Goal: Task Accomplishment & Management: Use online tool/utility

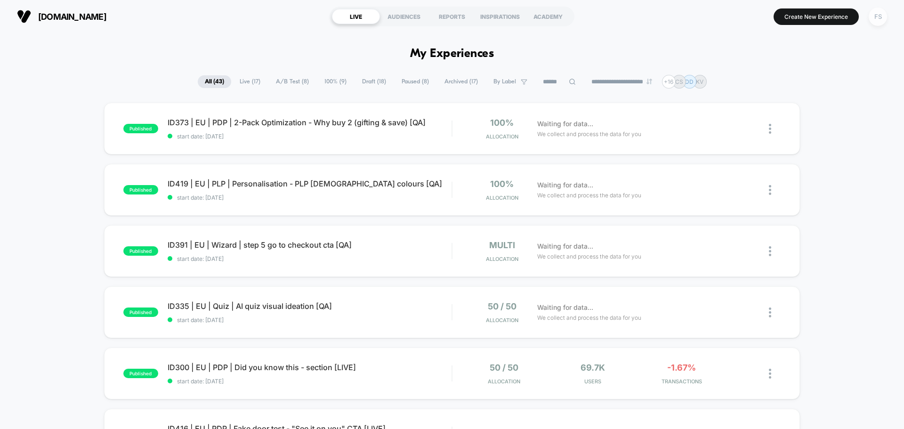
click at [876, 13] on div "FS" at bounding box center [878, 17] width 18 height 18
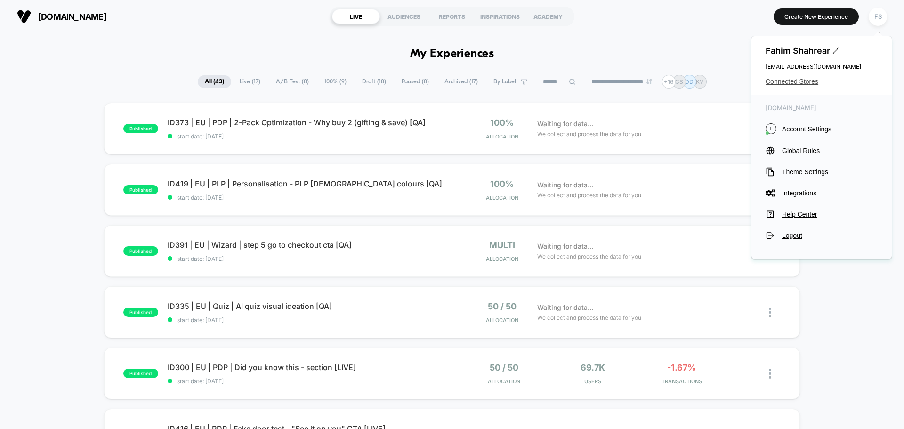
click at [813, 85] on span "Connected Stores" at bounding box center [822, 82] width 112 height 8
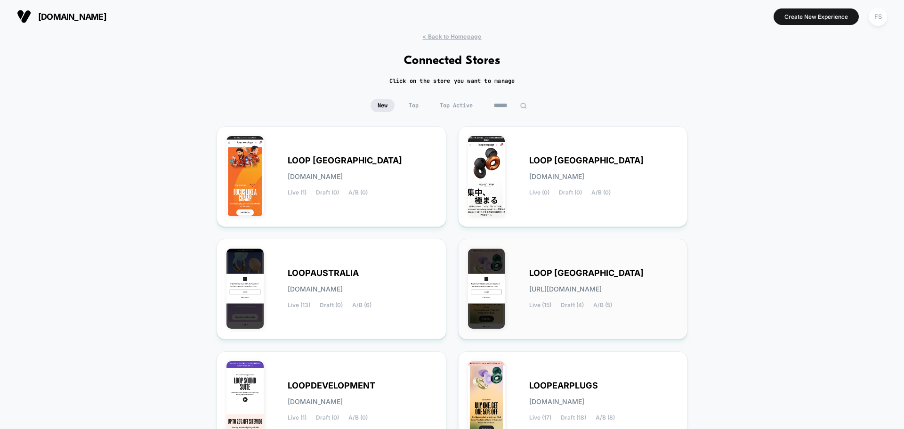
click at [635, 273] on div "LOOP UNITED STATES loop-united_states.myshopify.com Live (15) Draft (4) A/B (5)" at bounding box center [603, 289] width 149 height 39
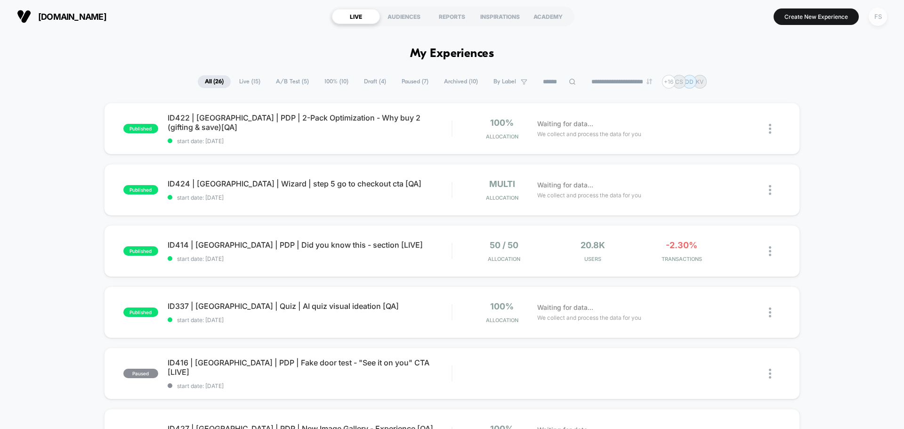
click at [886, 19] on div "FS" at bounding box center [878, 17] width 18 height 18
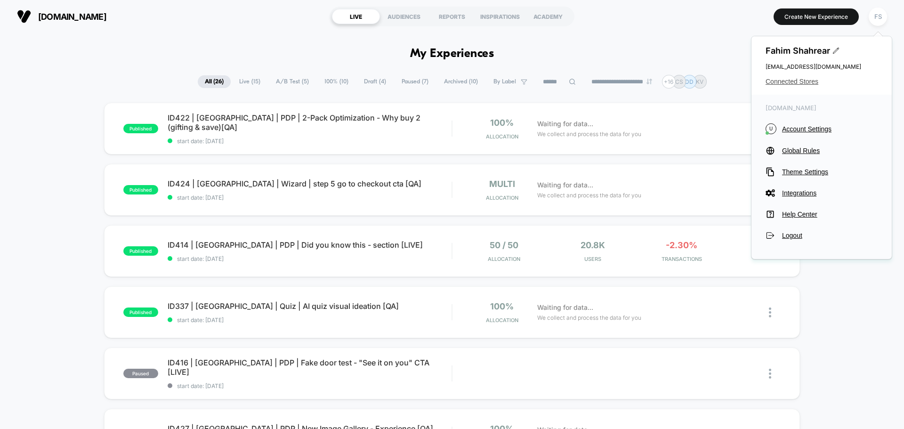
click at [790, 83] on span "Connected Stores" at bounding box center [822, 82] width 112 height 8
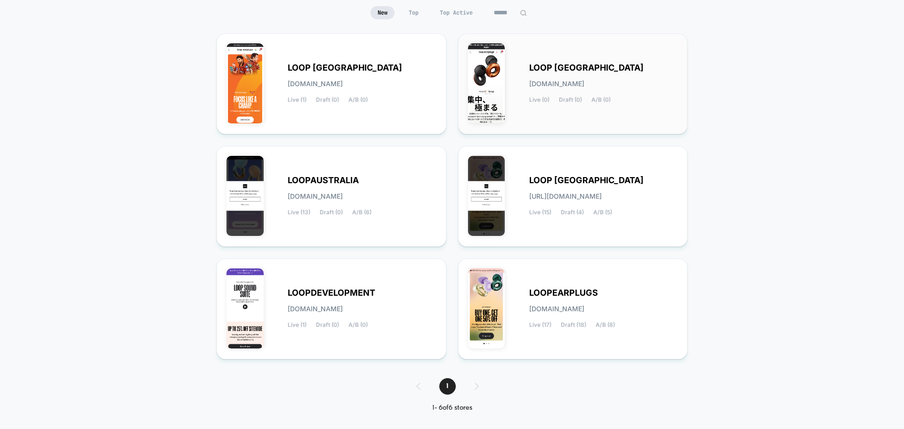
scroll to position [99, 0]
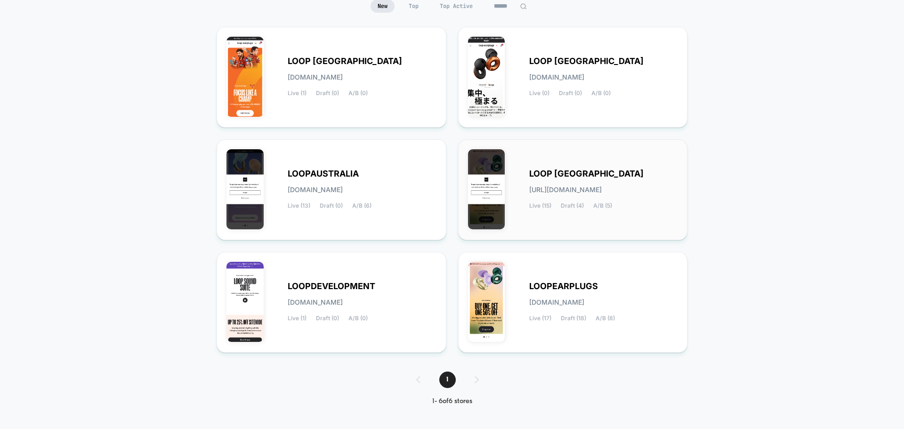
click at [599, 176] on span "LOOP UNITED STATES" at bounding box center [586, 173] width 114 height 7
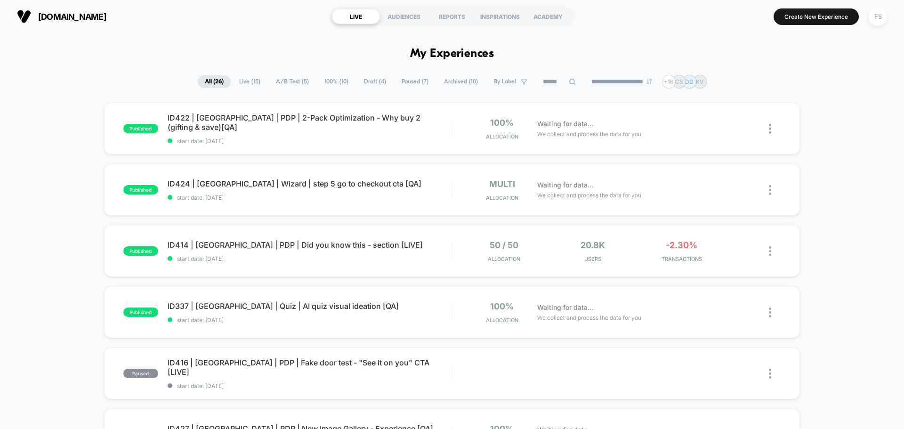
click at [887, 21] on button "FS" at bounding box center [878, 16] width 24 height 19
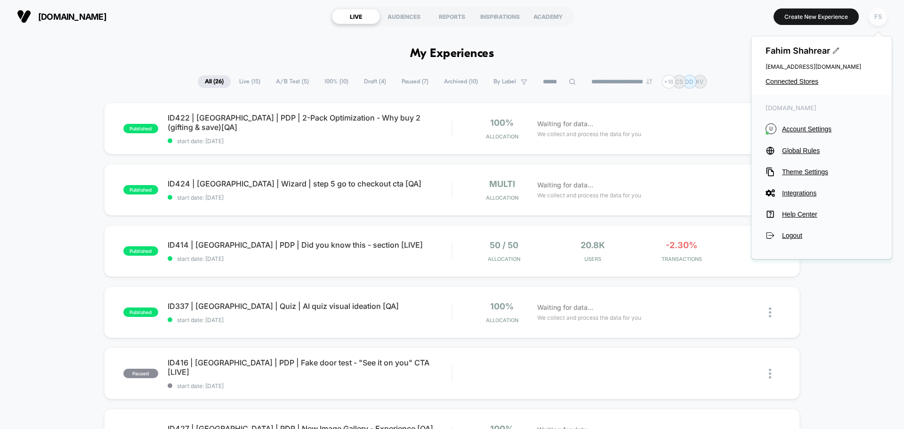
click at [878, 16] on div "FS" at bounding box center [878, 17] width 18 height 18
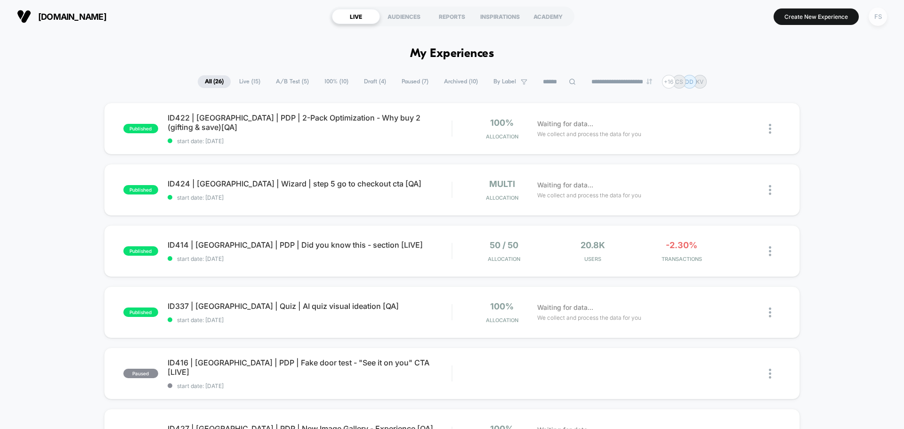
click at [878, 16] on div "FS" at bounding box center [878, 17] width 18 height 18
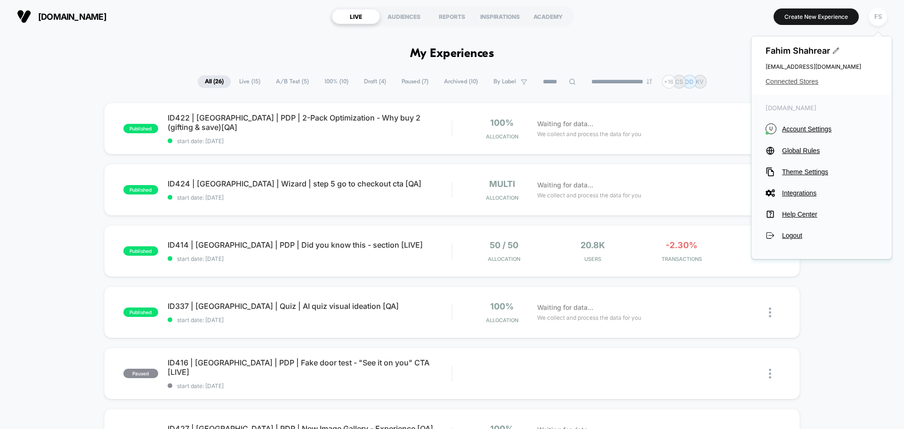
click at [782, 82] on span "Connected Stores" at bounding box center [822, 82] width 112 height 8
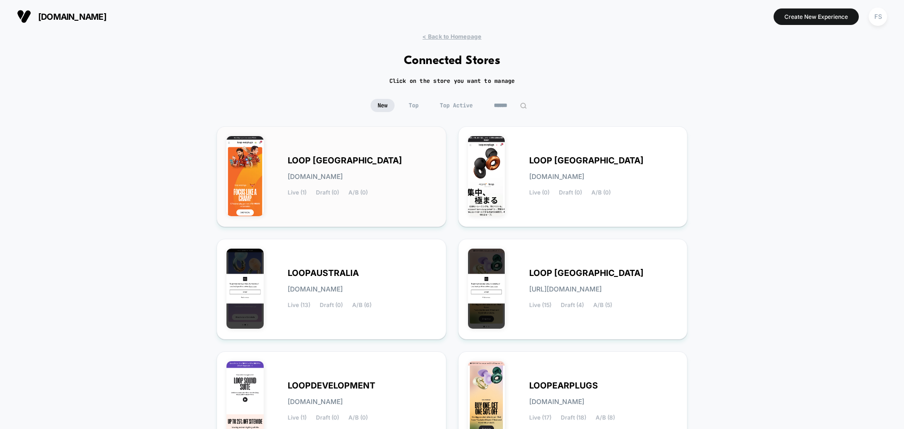
click at [323, 154] on div "LOOP INDIA loop-india.myshopify.com Live (1) Draft (0) A/B (0)" at bounding box center [332, 176] width 210 height 81
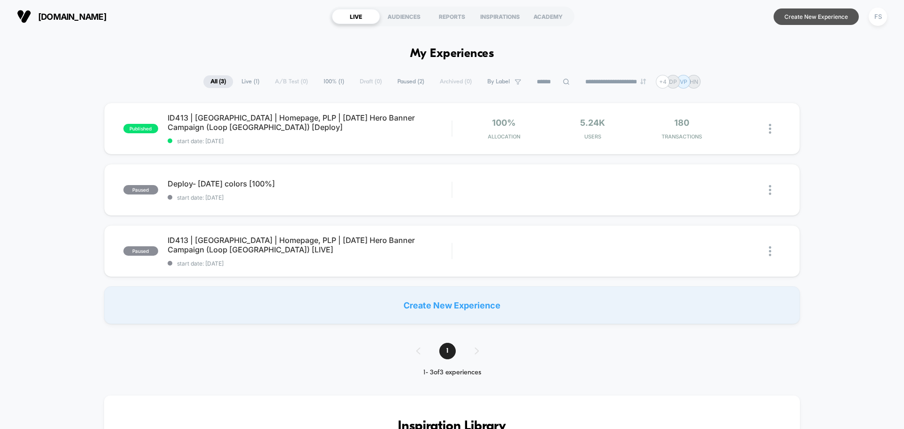
click at [793, 24] on button "Create New Experience" at bounding box center [816, 16] width 85 height 16
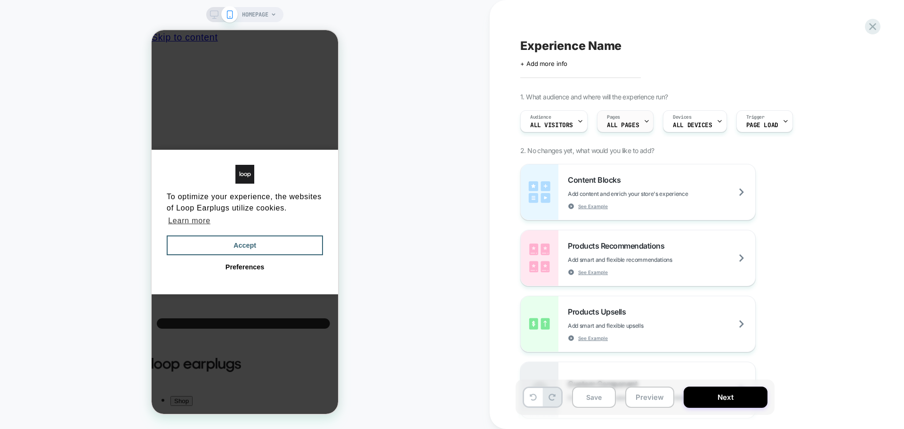
scroll to position [0, 7]
click at [569, 123] on span "All Visitors" at bounding box center [551, 125] width 43 height 7
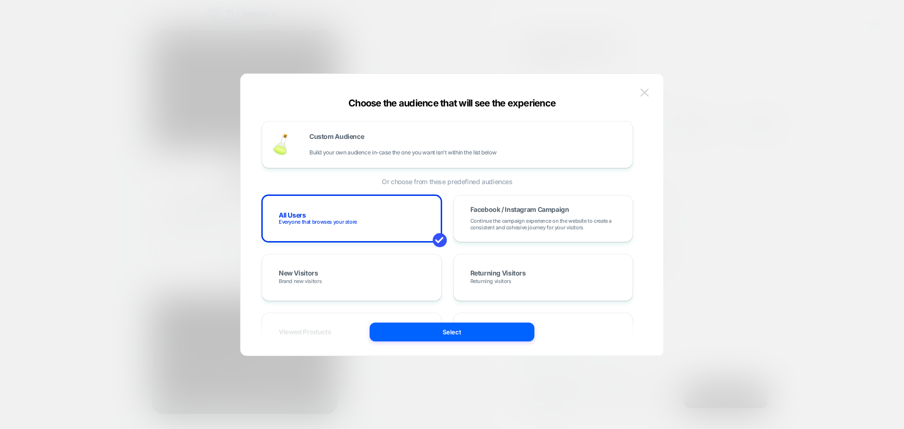
click at [641, 88] on button at bounding box center [645, 93] width 14 height 14
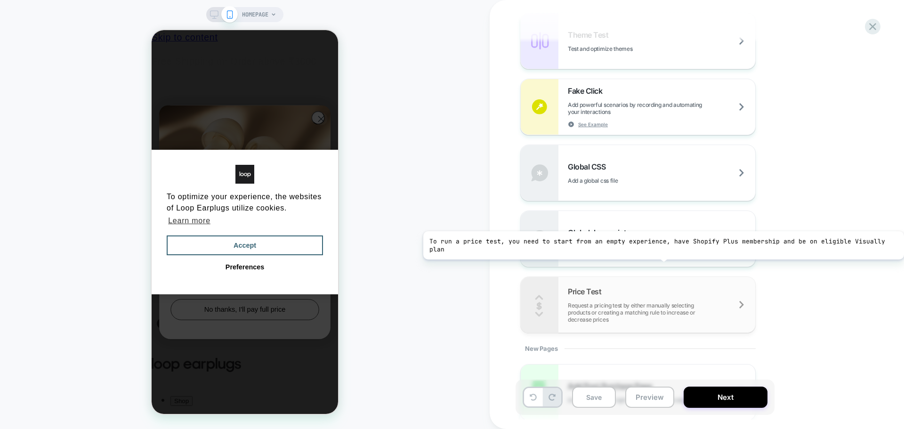
scroll to position [555, 0]
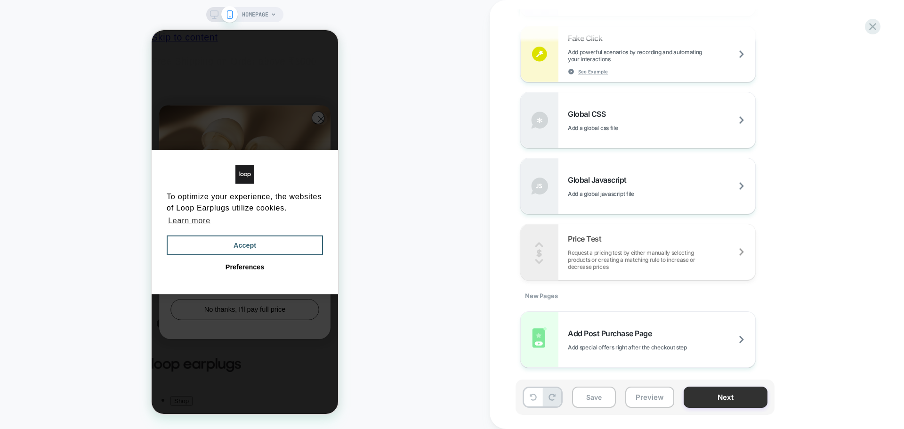
click at [701, 397] on button "Next" at bounding box center [726, 397] width 84 height 21
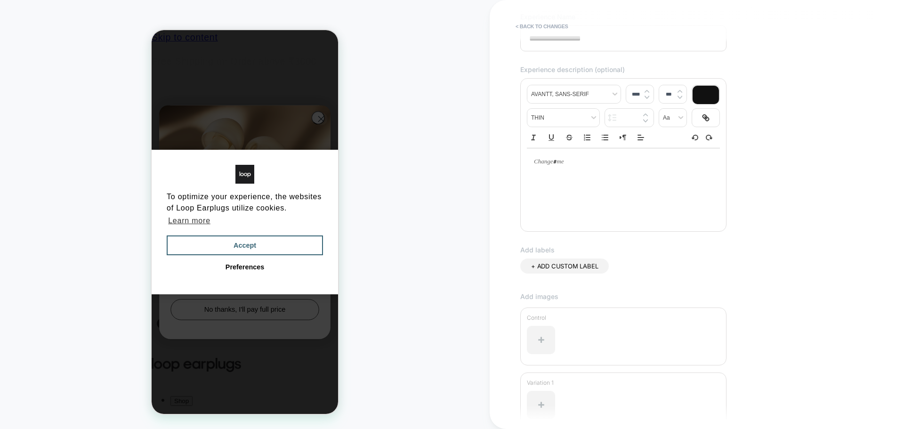
scroll to position [0, 0]
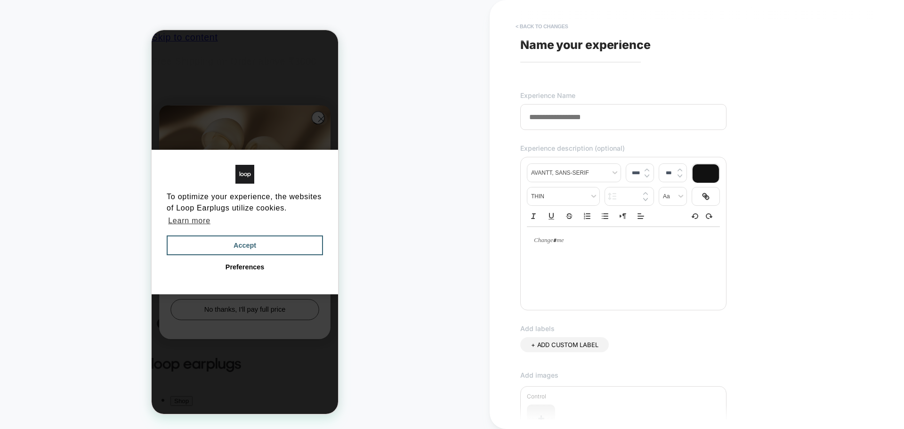
click at [536, 23] on button "< Back to changes" at bounding box center [542, 26] width 62 height 15
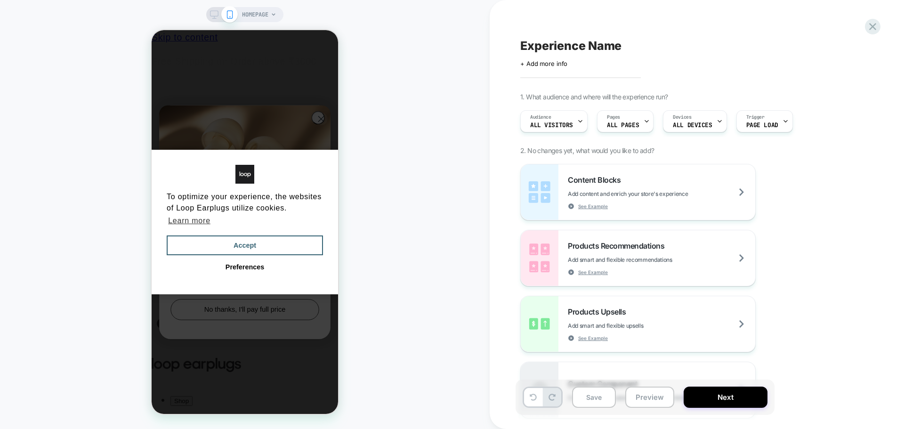
click at [552, 68] on div "Experience Name Click to edit experience details + Add more info 1. What audien…" at bounding box center [692, 214] width 353 height 410
click at [549, 65] on span "+ Add more info" at bounding box center [543, 64] width 47 height 8
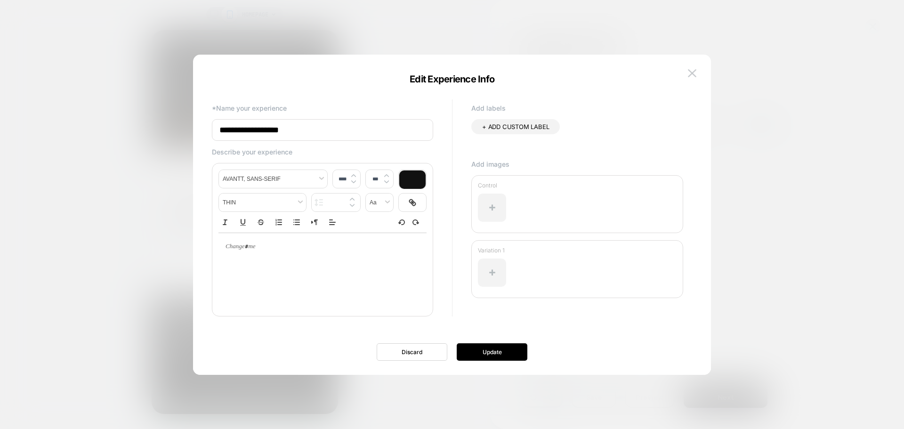
drag, startPoint x: 323, startPoint y: 130, endPoint x: 188, endPoint y: 124, distance: 134.3
click at [188, 124] on body "HOMEPAGE Experience Name Click to edit experience details + Add more info 1. Wh…" at bounding box center [452, 214] width 904 height 429
type input "********"
click at [501, 357] on button "Update" at bounding box center [492, 351] width 71 height 17
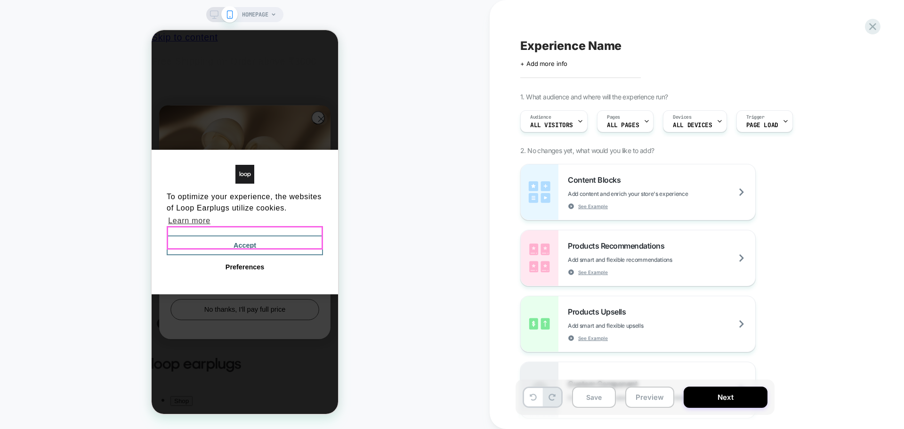
click at [253, 238] on button "Accept" at bounding box center [245, 245] width 156 height 20
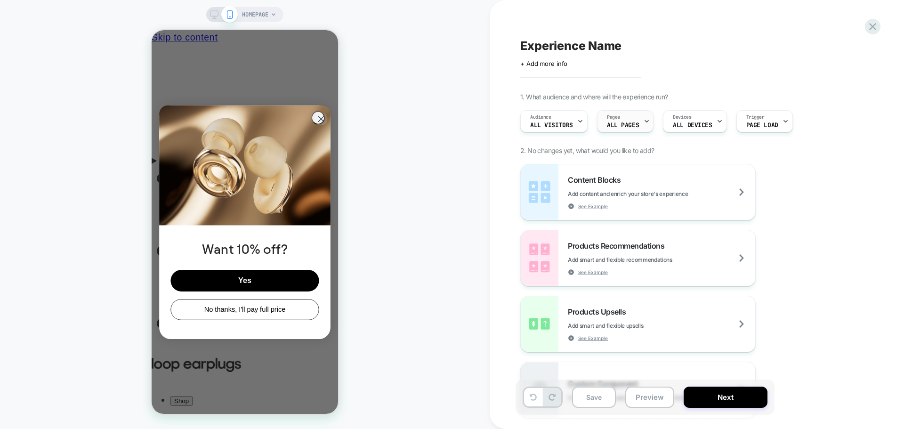
click at [637, 122] on div "Pages ALL PAGES" at bounding box center [623, 121] width 51 height 21
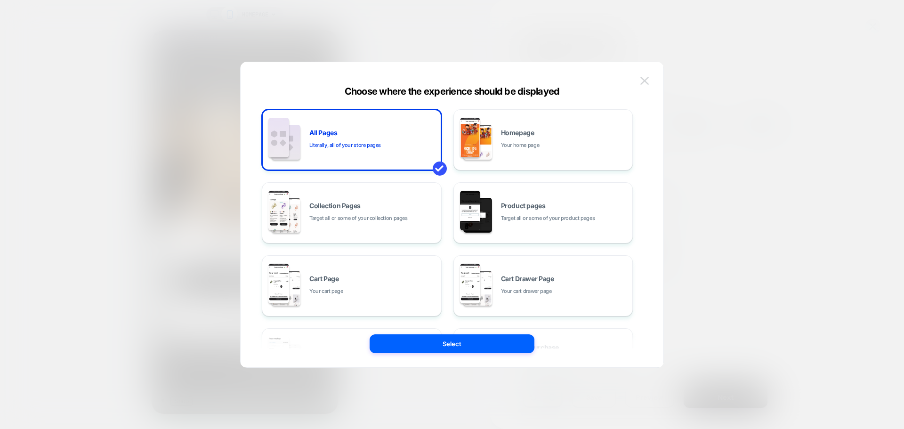
click at [645, 79] on img at bounding box center [645, 81] width 8 height 8
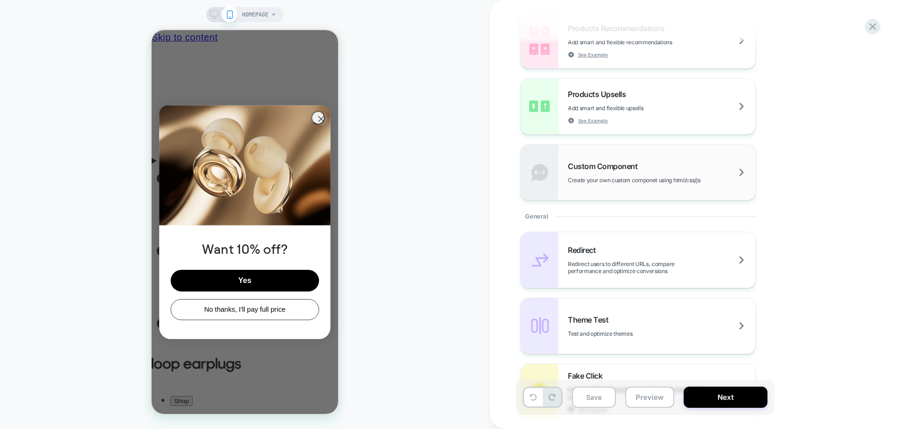
scroll to position [47, 0]
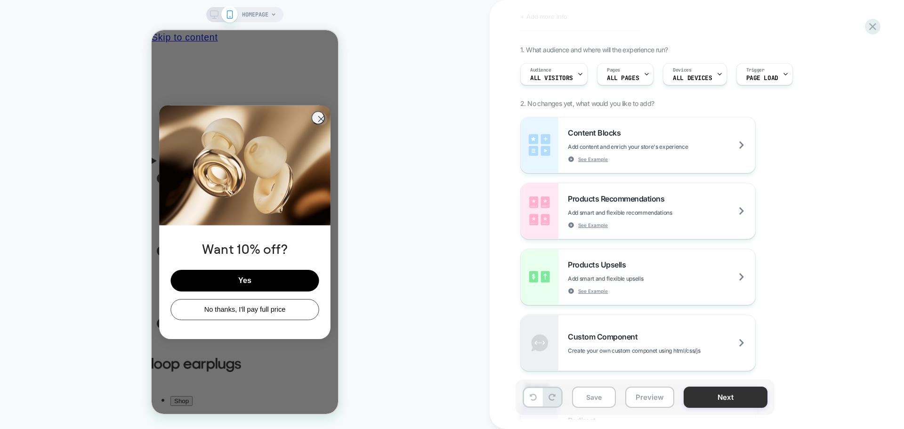
click at [697, 400] on button "Next" at bounding box center [726, 397] width 84 height 21
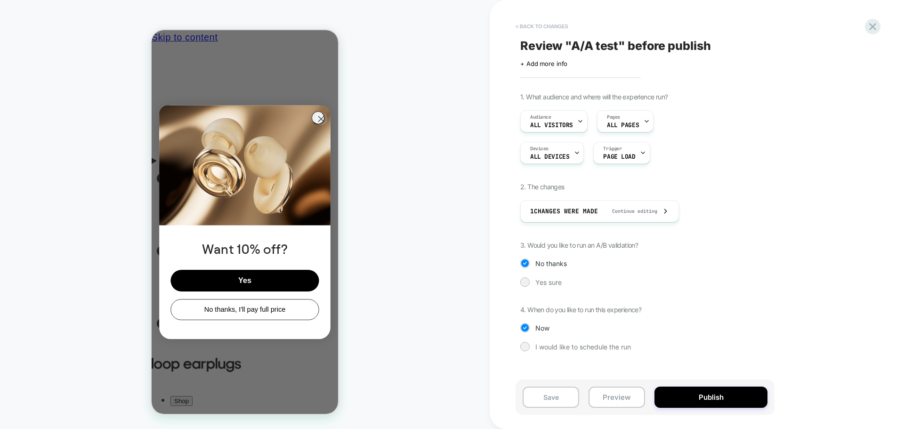
click at [534, 24] on button "< Back to changes" at bounding box center [542, 26] width 62 height 15
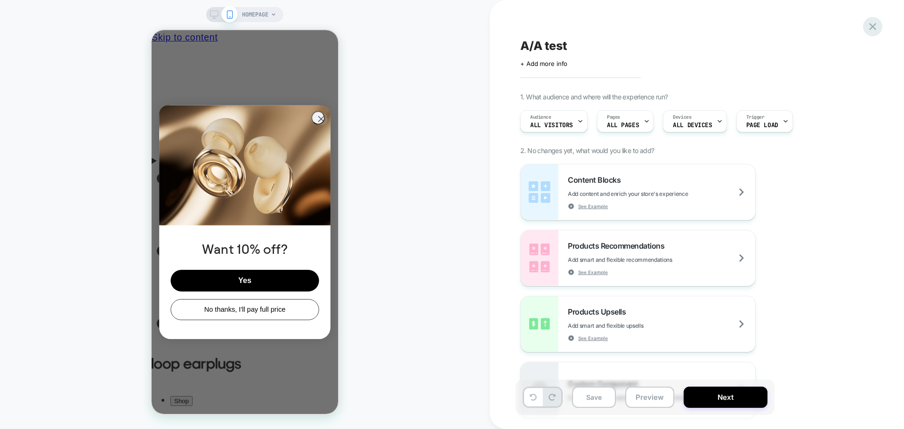
click at [872, 27] on icon at bounding box center [872, 26] width 7 height 7
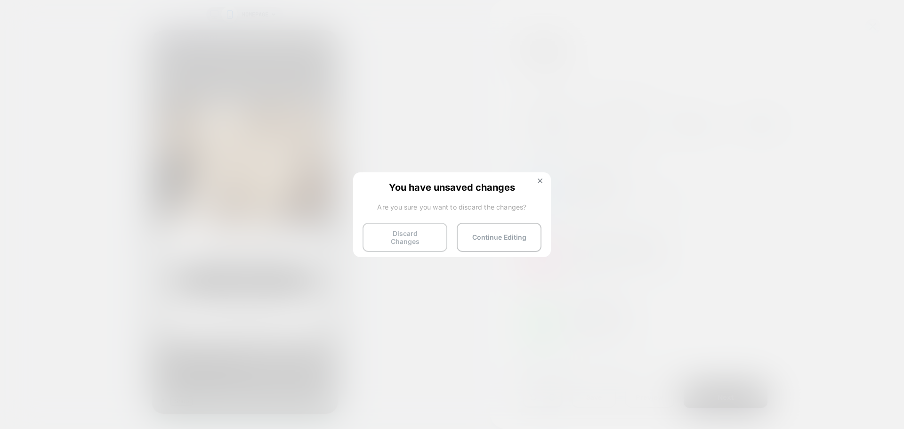
click at [402, 237] on button "Discard Changes" at bounding box center [405, 237] width 85 height 29
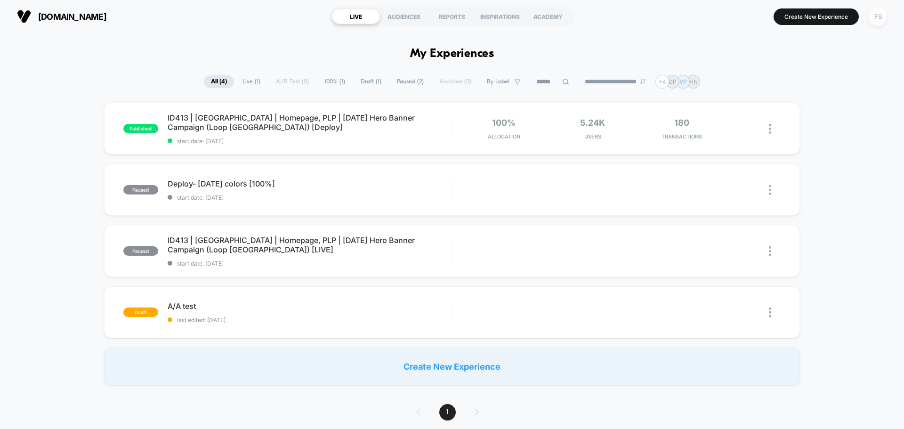
click at [880, 14] on div "FS" at bounding box center [878, 17] width 18 height 18
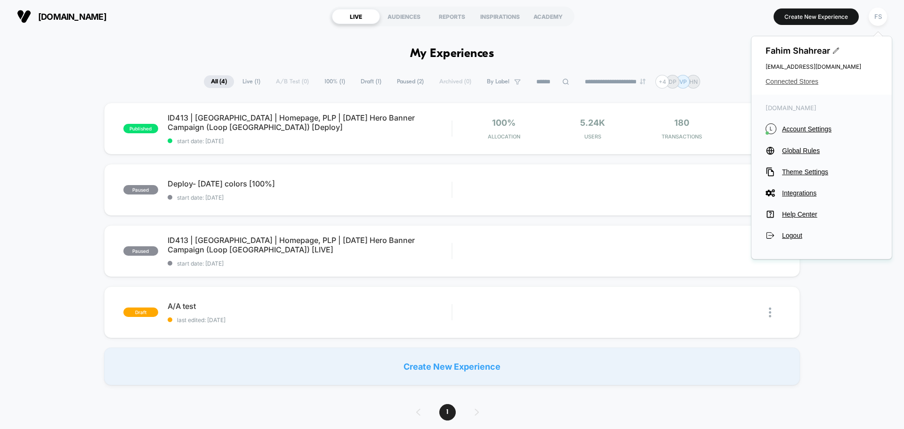
click at [800, 84] on span "Connected Stores" at bounding box center [822, 82] width 112 height 8
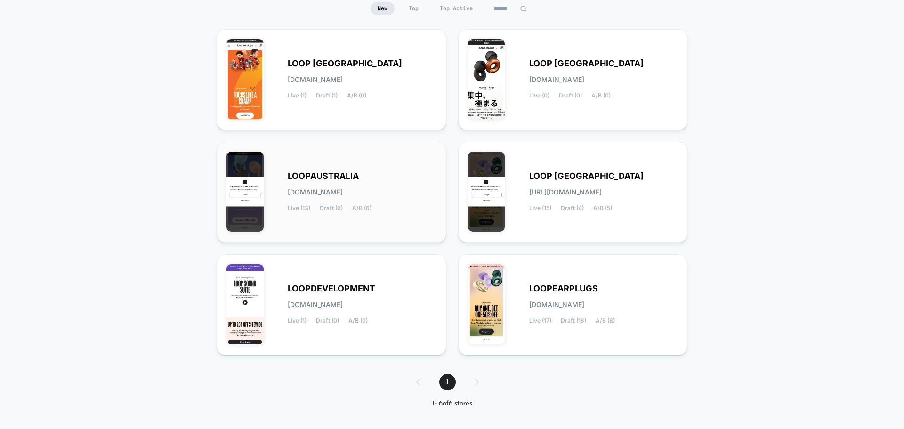
scroll to position [99, 0]
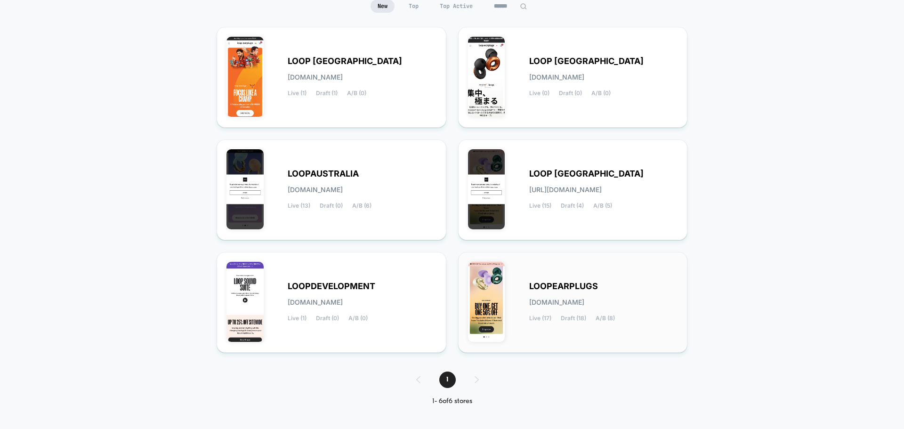
click at [580, 278] on div "LOOPEARPLUGS loopearplugs.myshopify.com Live (17) Draft (18) A/B (8)" at bounding box center [573, 302] width 210 height 81
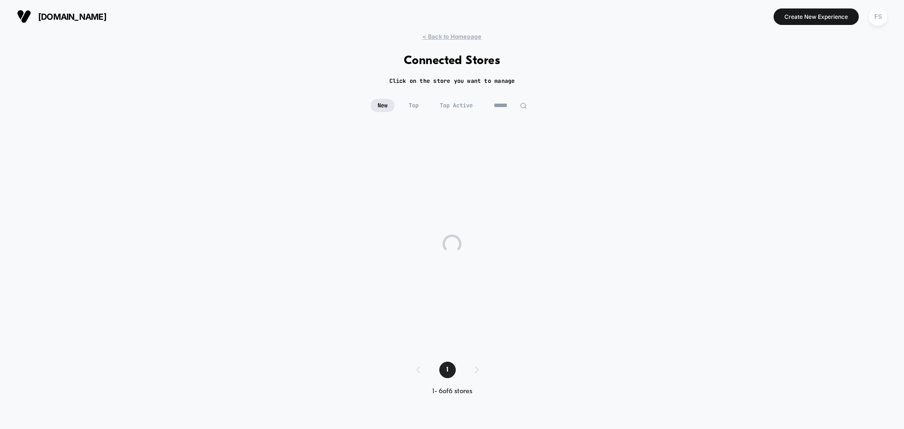
scroll to position [0, 0]
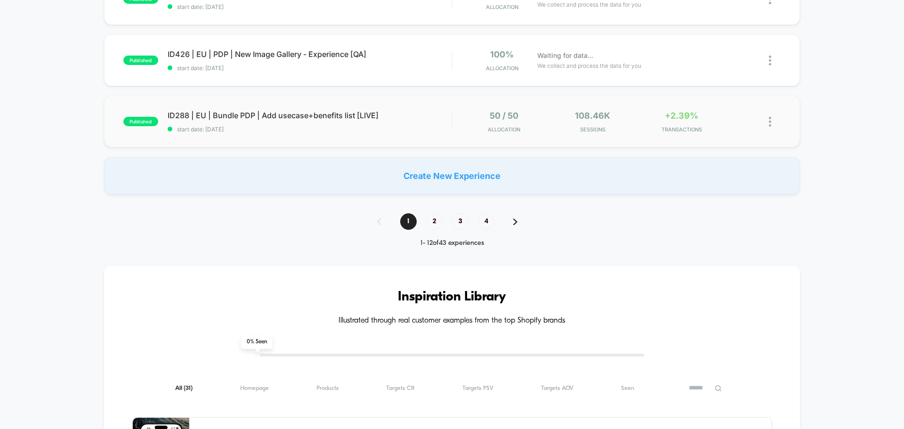
scroll to position [565, 0]
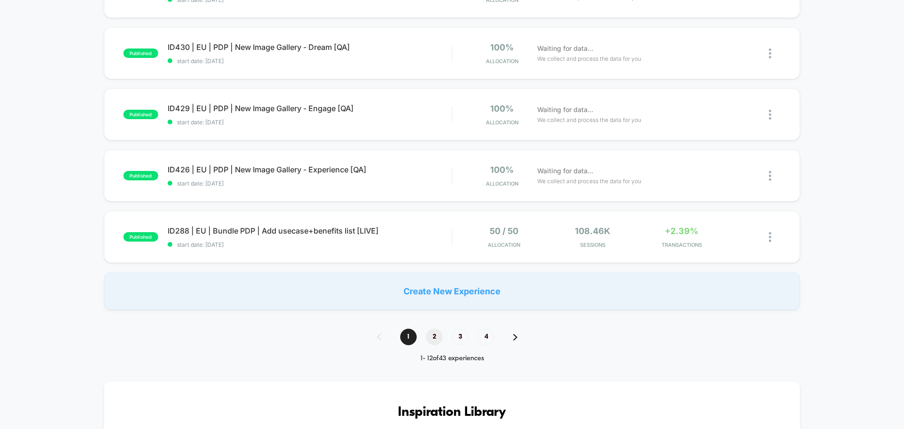
click at [431, 338] on span "2" at bounding box center [434, 337] width 16 height 16
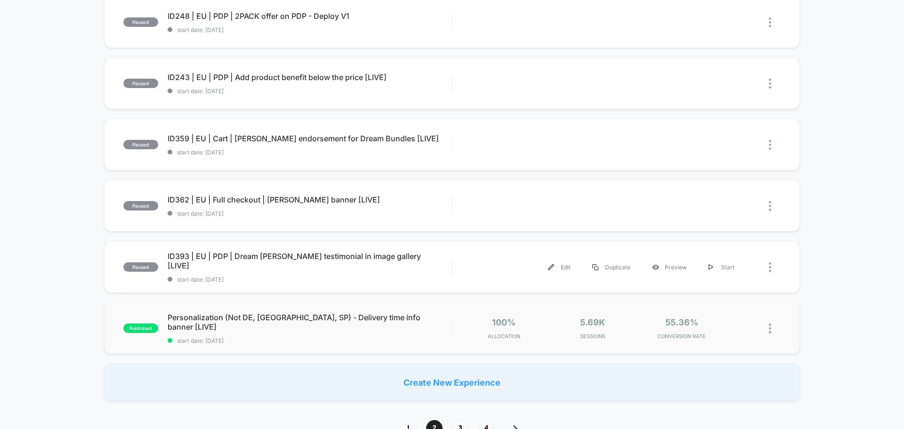
scroll to position [518, 0]
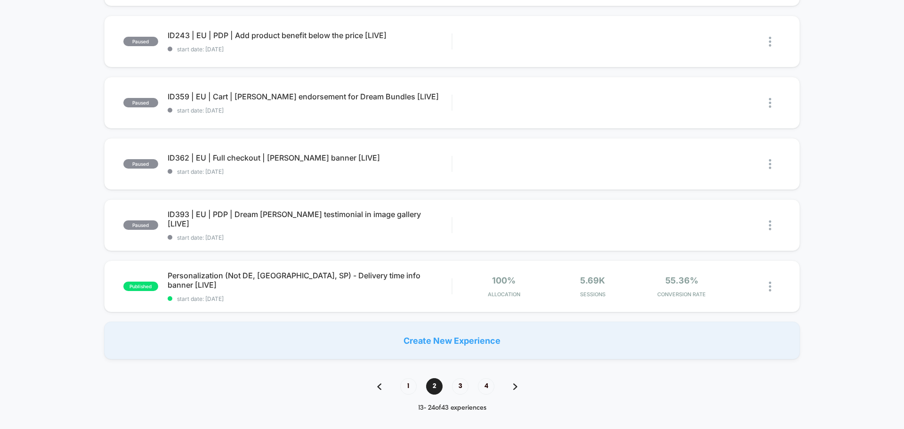
click at [446, 386] on div "1 2 3 4" at bounding box center [452, 386] width 169 height 16
click at [465, 385] on span "3" at bounding box center [460, 386] width 16 height 16
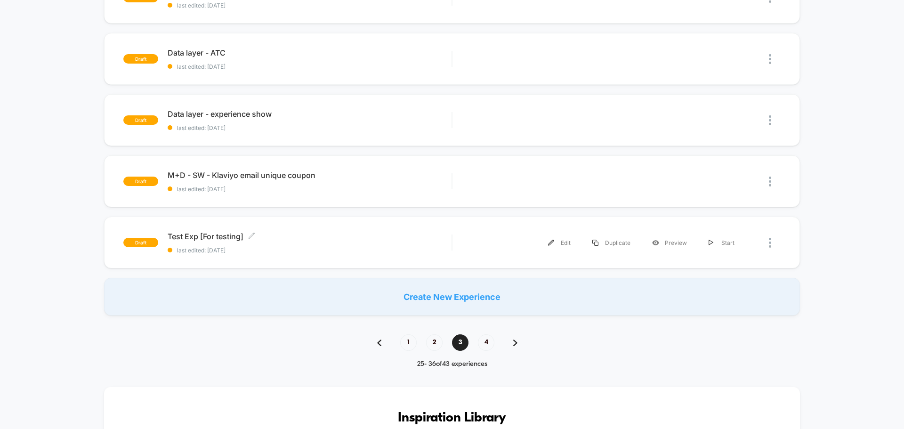
scroll to position [659, 0]
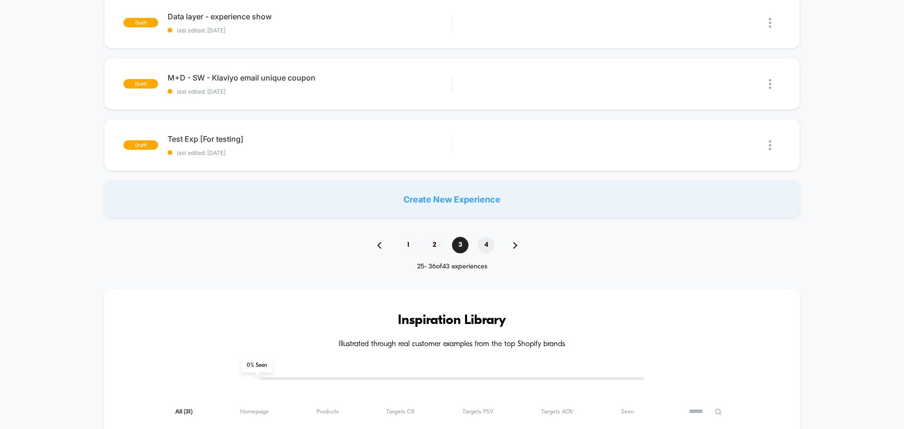
click at [485, 247] on span "4" at bounding box center [486, 245] width 16 height 16
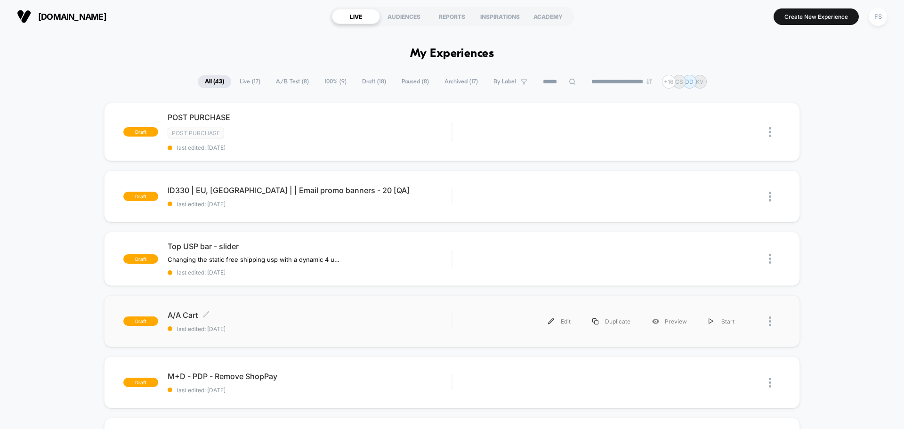
click at [178, 310] on span "A/A Cart Click to edit experience details" at bounding box center [310, 314] width 284 height 9
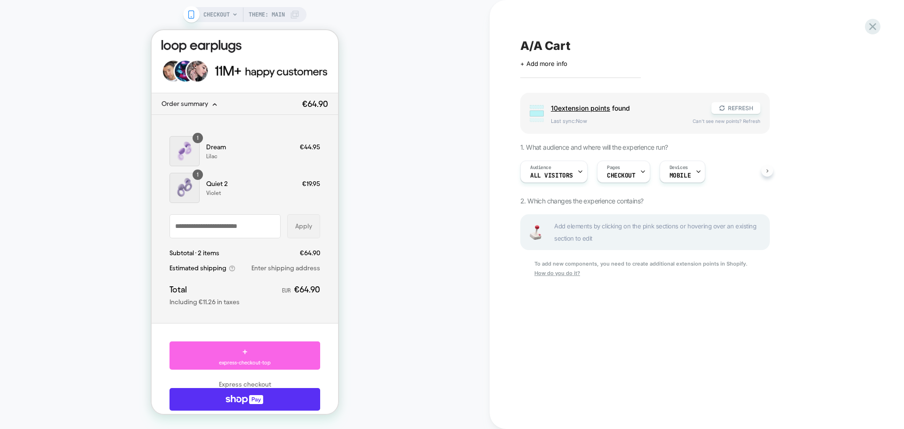
click at [770, 168] on button at bounding box center [768, 171] width 12 height 12
click at [882, 23] on div "A/A Cart Click to edit experience details + Add more info Group 10 extension po…" at bounding box center [697, 214] width 414 height 429
click at [876, 26] on icon at bounding box center [873, 26] width 13 height 13
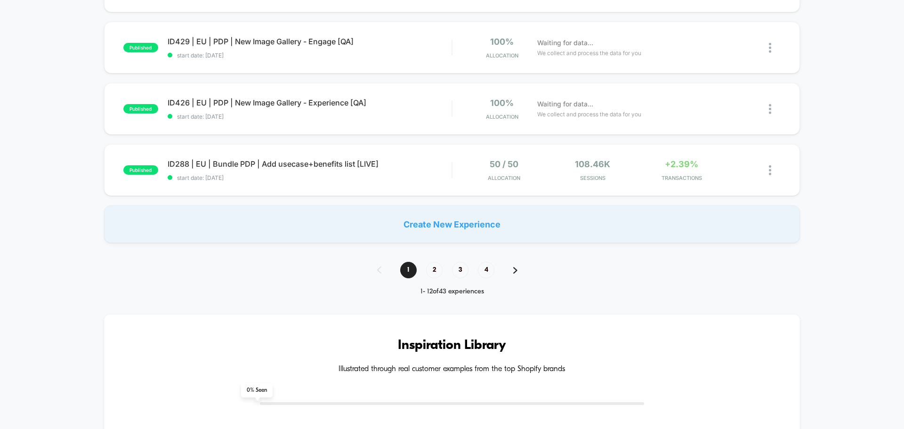
scroll to position [518, 0]
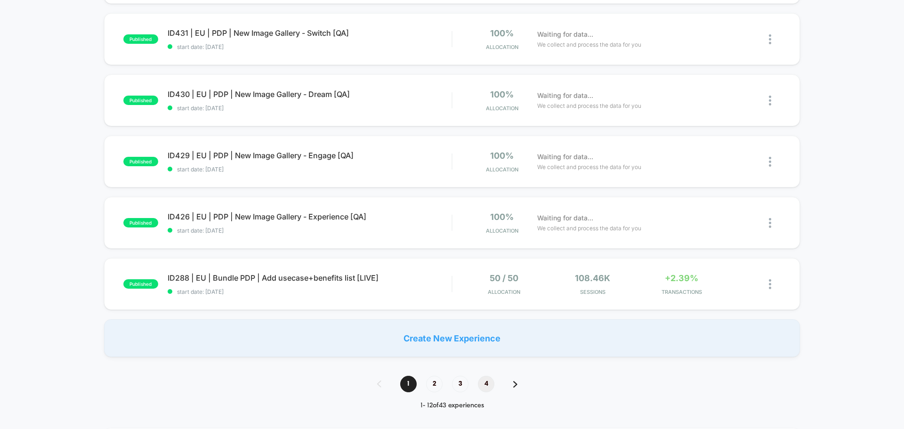
click at [485, 382] on span "4" at bounding box center [486, 384] width 16 height 16
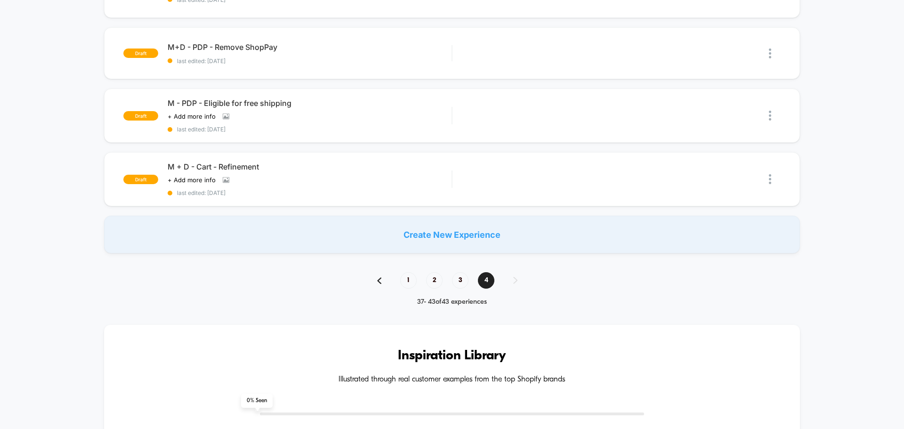
scroll to position [330, 0]
click at [511, 279] on div "1 2 3 4" at bounding box center [452, 280] width 169 height 16
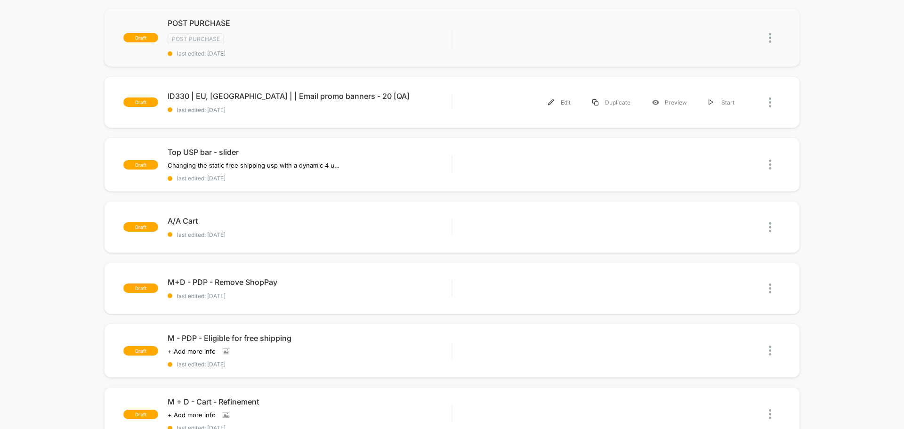
scroll to position [0, 0]
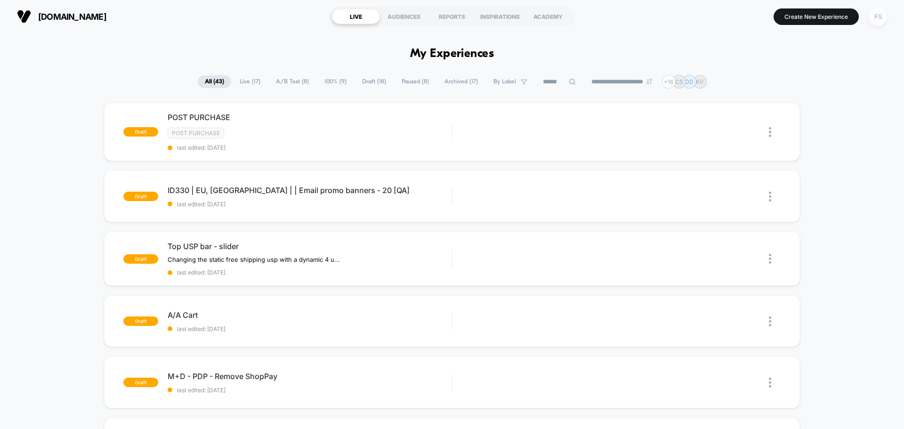
click at [877, 16] on div "FS" at bounding box center [878, 17] width 18 height 18
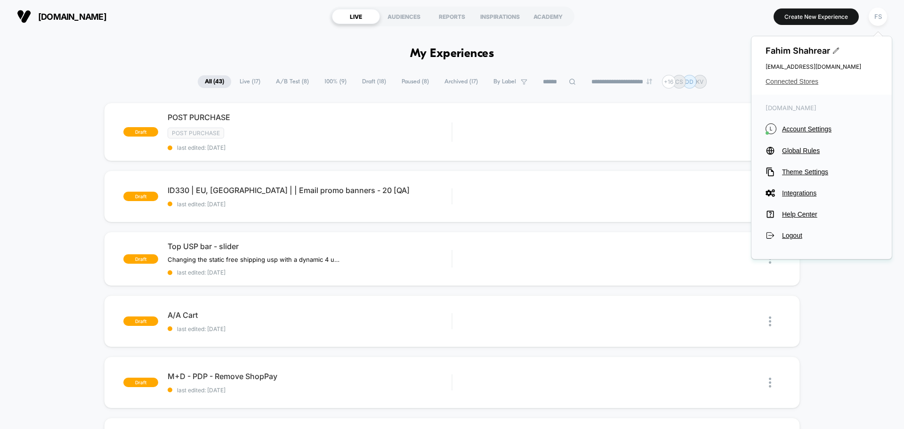
click at [817, 81] on span "Connected Stores" at bounding box center [822, 82] width 112 height 8
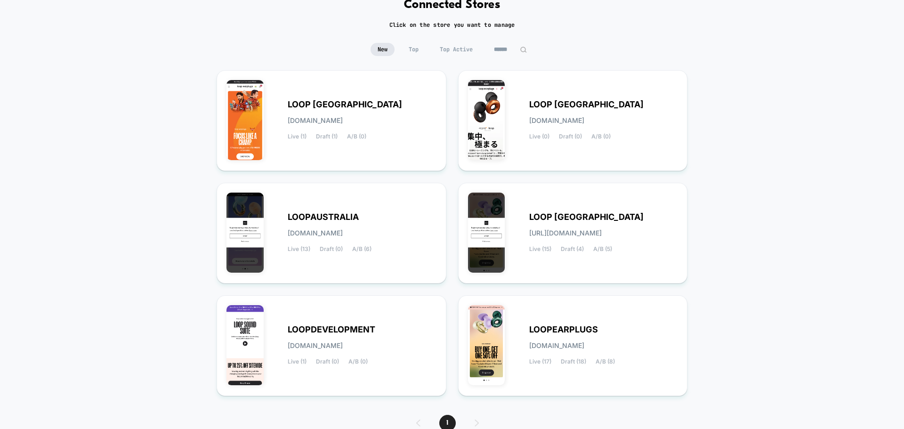
scroll to position [99, 0]
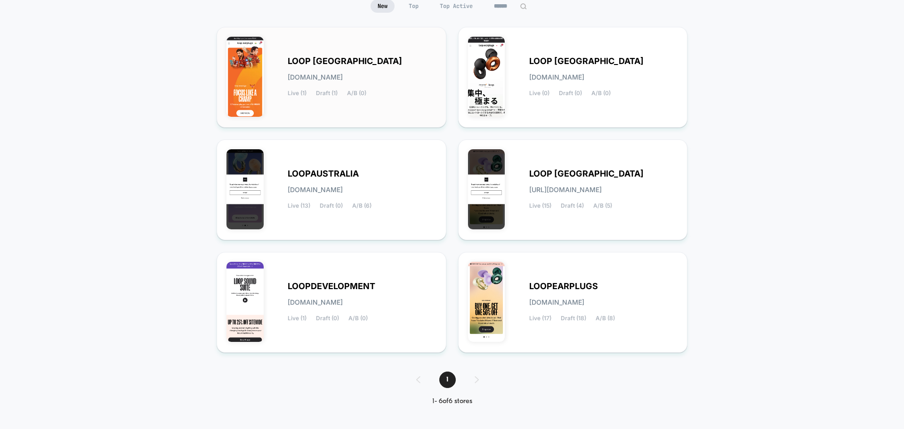
click at [399, 68] on div "LOOP INDIA loop-india.myshopify.com Live (1) Draft (1) A/B (0)" at bounding box center [362, 77] width 149 height 39
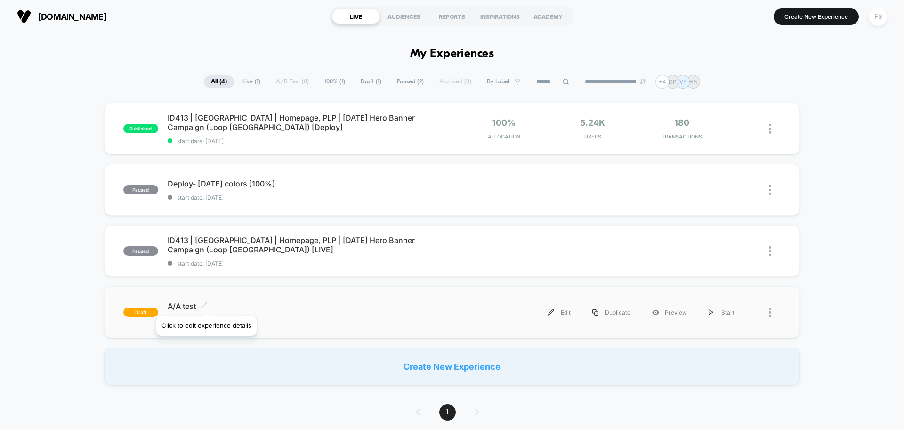
click at [206, 304] on icon at bounding box center [204, 305] width 7 height 7
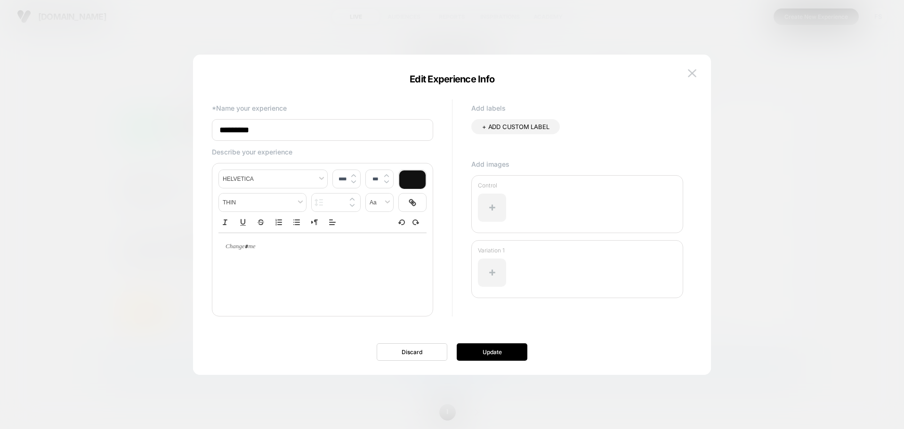
drag, startPoint x: 236, startPoint y: 134, endPoint x: 220, endPoint y: 134, distance: 15.5
click at [220, 134] on input "********" at bounding box center [322, 130] width 221 height 22
type input "*"
type input "**********"
click at [519, 349] on button "Update" at bounding box center [492, 351] width 71 height 17
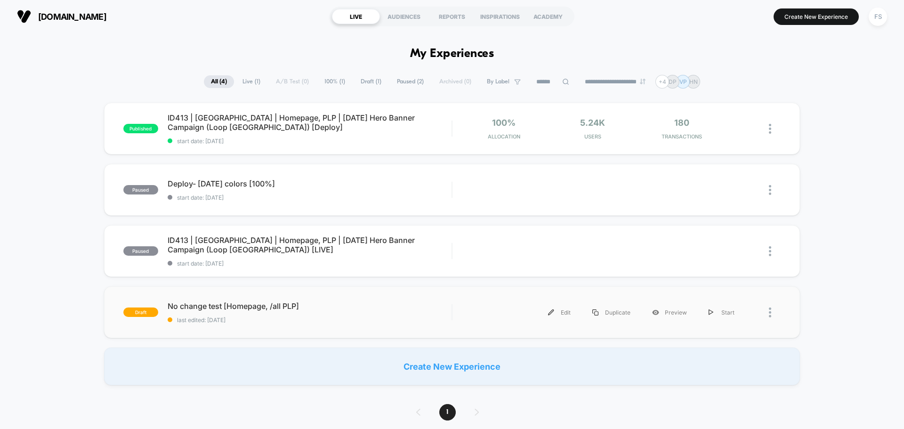
click at [243, 298] on div "draft No change test [Homepage, /all PLP] last edited: [DATE] Edit Duplicate Pr…" at bounding box center [452, 312] width 696 height 52
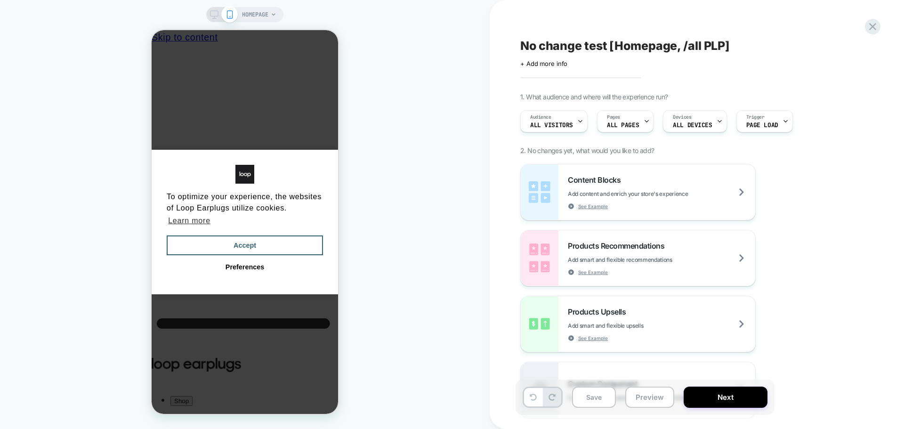
scroll to position [0, 7]
click at [231, 240] on button "Accept" at bounding box center [245, 245] width 156 height 20
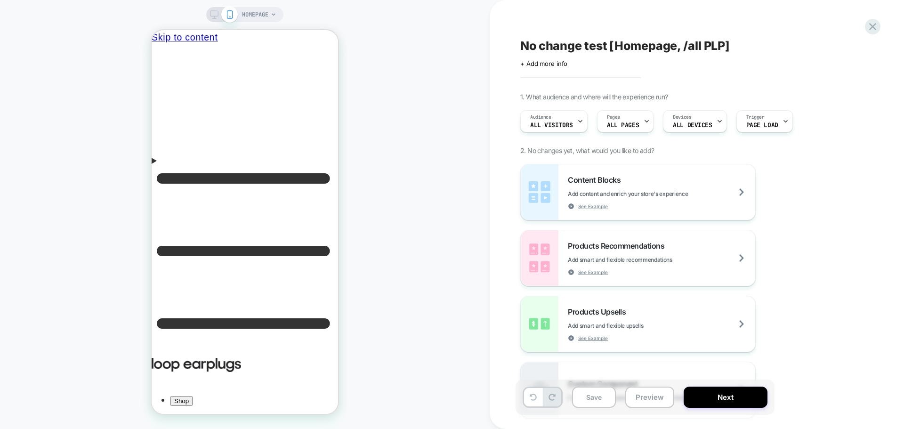
scroll to position [0, 0]
click at [644, 122] on icon at bounding box center [647, 121] width 6 height 6
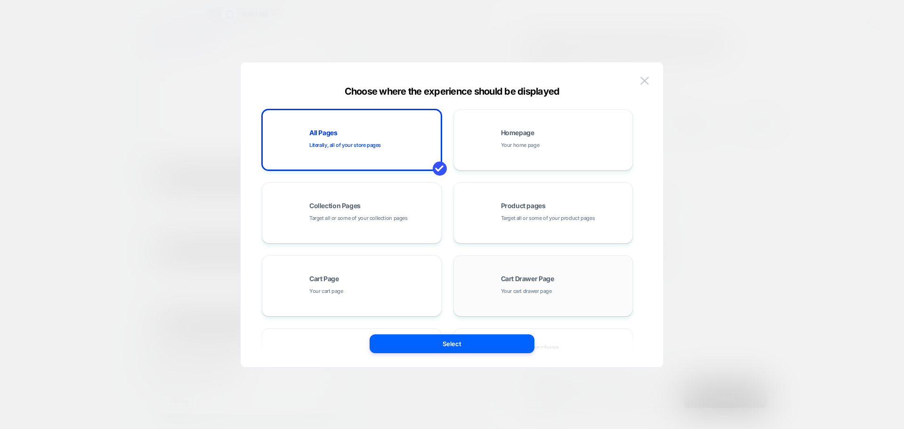
scroll to position [142, 0]
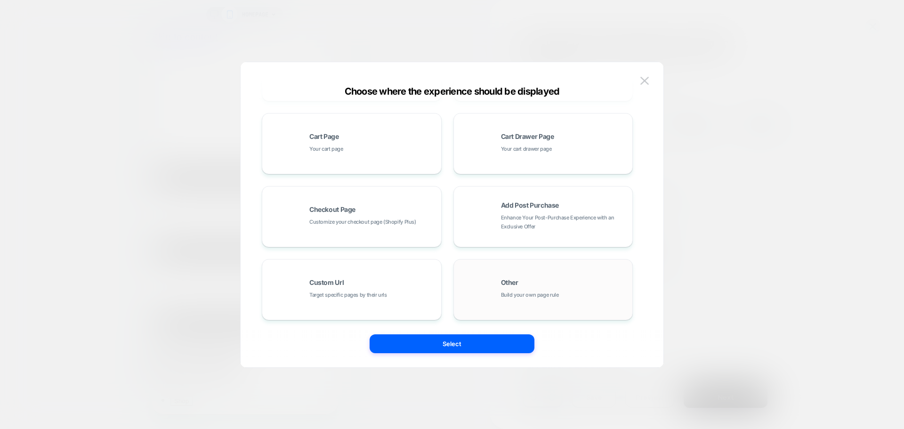
click at [528, 286] on div "Other Build your own page rule" at bounding box center [564, 289] width 127 height 20
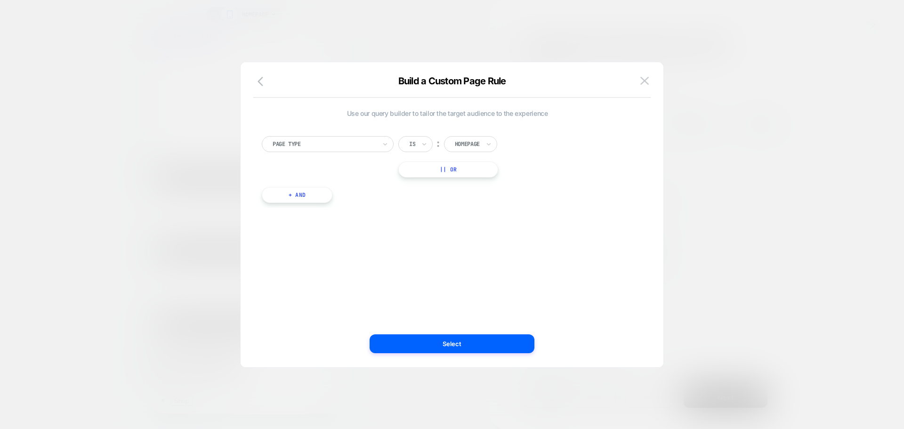
scroll to position [0, 0]
click at [432, 170] on button "|| Or" at bounding box center [448, 170] width 100 height 16
click at [419, 170] on div "Is" at bounding box center [415, 170] width 34 height 16
click at [465, 164] on div "Homepage" at bounding box center [467, 169] width 27 height 10
click at [488, 241] on div "Collection" at bounding box center [484, 240] width 61 height 15
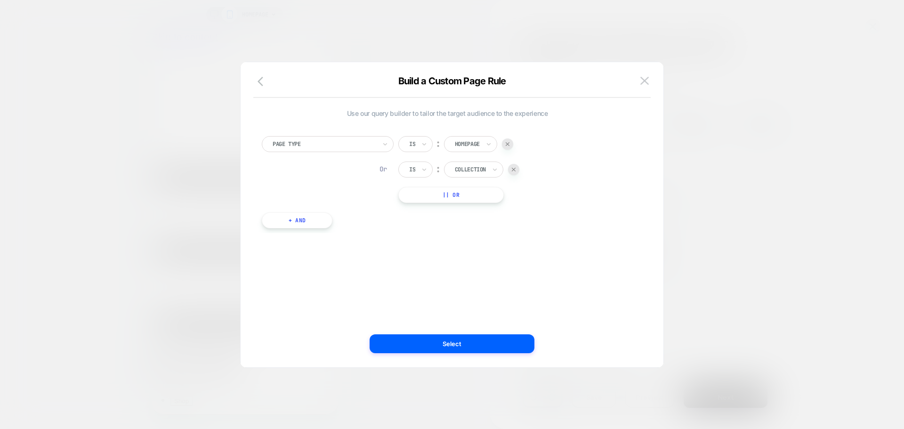
click at [454, 194] on button "|| Or" at bounding box center [450, 195] width 105 height 16
click at [507, 192] on div at bounding box center [507, 194] width 11 height 11
click at [517, 169] on div at bounding box center [513, 169] width 11 height 11
click at [260, 79] on icon "button" at bounding box center [261, 81] width 6 height 9
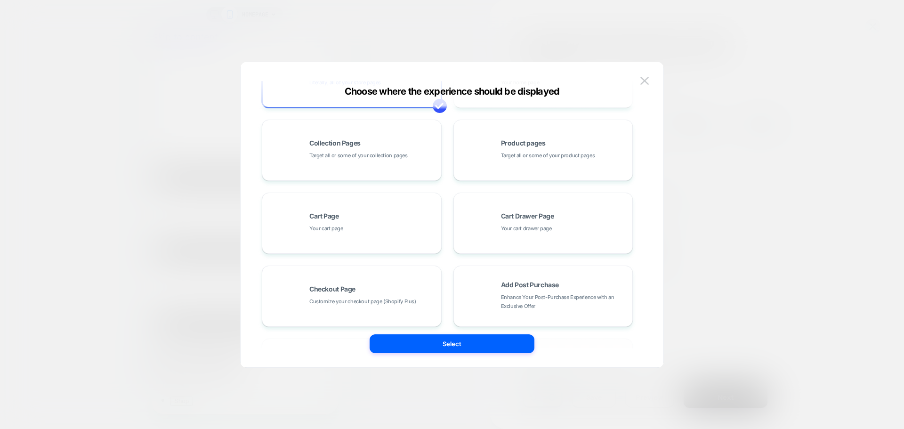
scroll to position [142, 0]
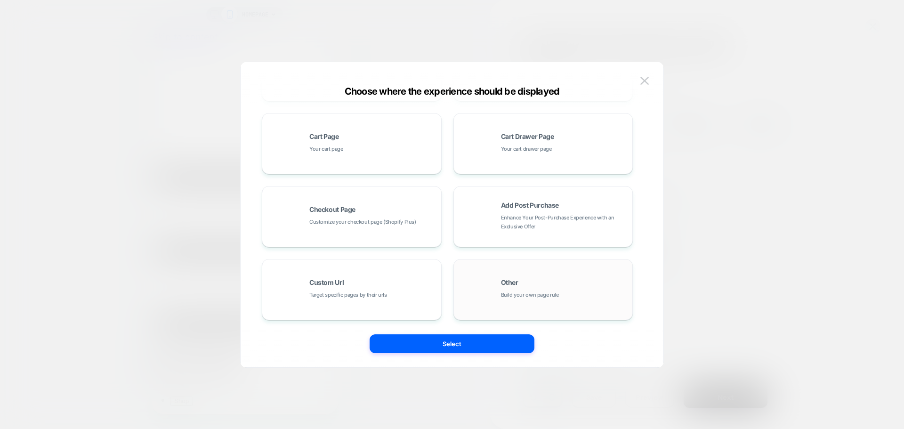
click at [609, 281] on div "Other Build your own page rule" at bounding box center [564, 289] width 127 height 20
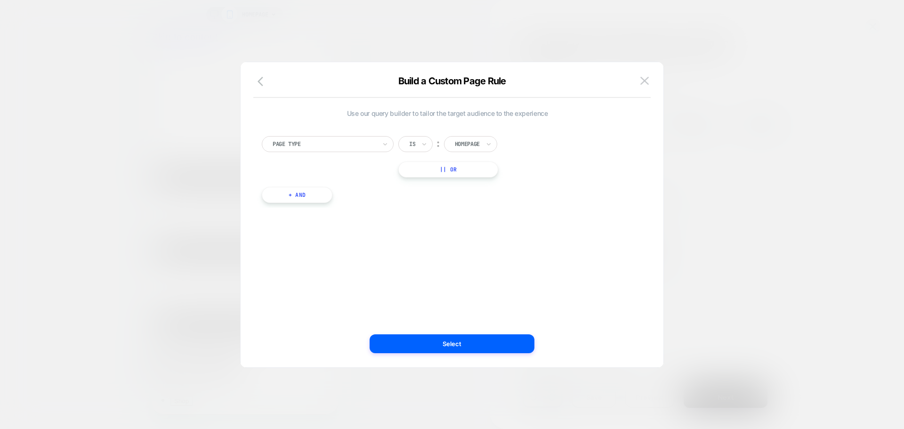
click at [371, 132] on div "Page Type Is ︰ Homepage || Or + And" at bounding box center [447, 165] width 381 height 86
click at [369, 147] on div at bounding box center [325, 144] width 104 height 8
type input "*"
click at [488, 239] on div "Use our query builder to tailor the target audience to the experience Page Type…" at bounding box center [447, 215] width 395 height 268
click at [325, 148] on div "Page Type" at bounding box center [324, 144] width 105 height 10
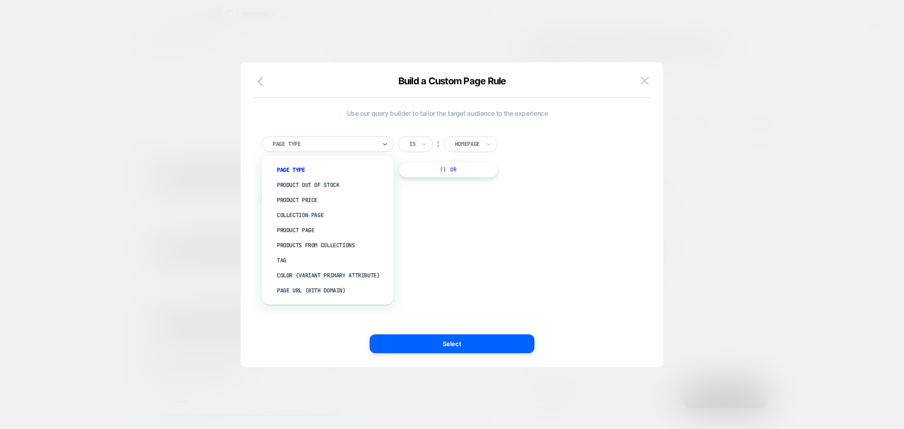
type input "*"
type input "**"
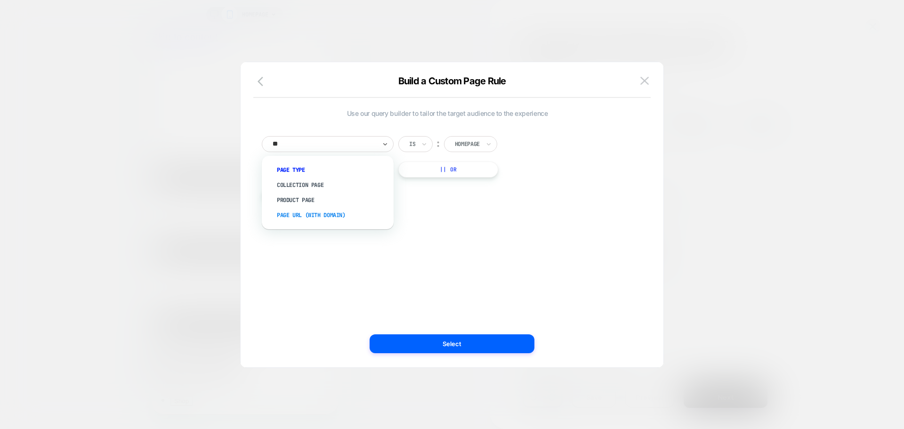
click at [332, 212] on div "Page Url (WITH DOMAIN)" at bounding box center [332, 215] width 122 height 15
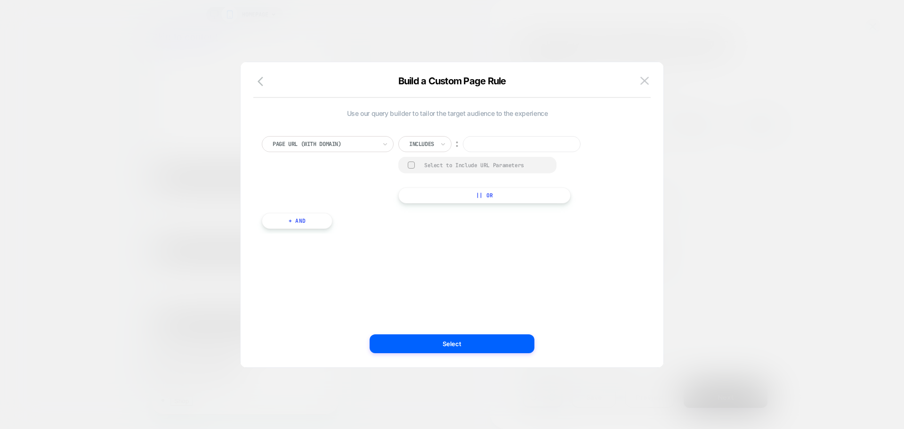
click at [493, 144] on input at bounding box center [522, 144] width 118 height 16
click at [446, 145] on icon at bounding box center [443, 143] width 7 height 9
click at [485, 139] on input at bounding box center [522, 144] width 118 height 16
click at [641, 81] on img at bounding box center [645, 81] width 8 height 8
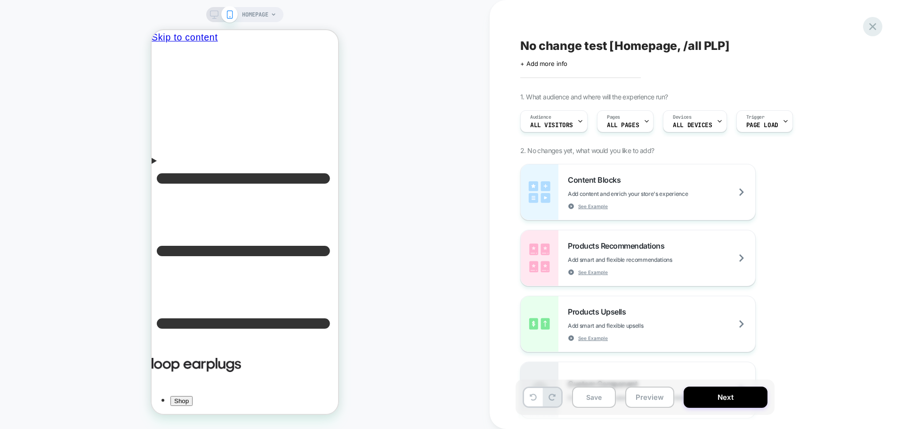
click at [876, 24] on icon at bounding box center [872, 26] width 7 height 7
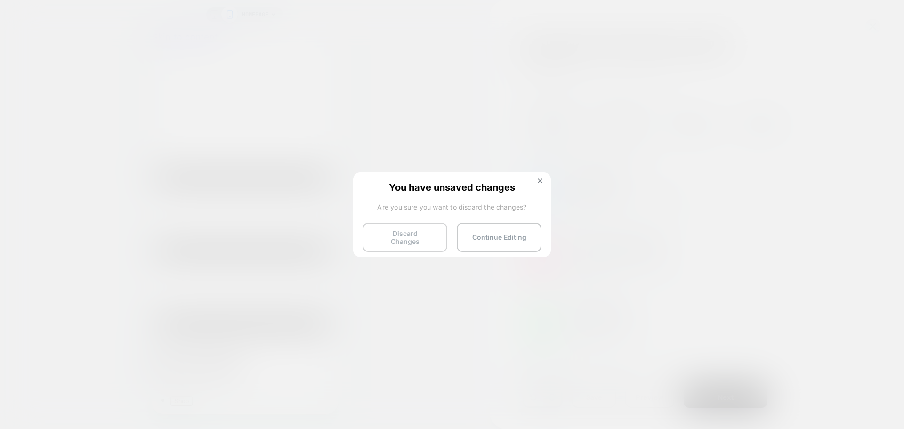
click at [391, 238] on button "Discard Changes" at bounding box center [405, 237] width 85 height 29
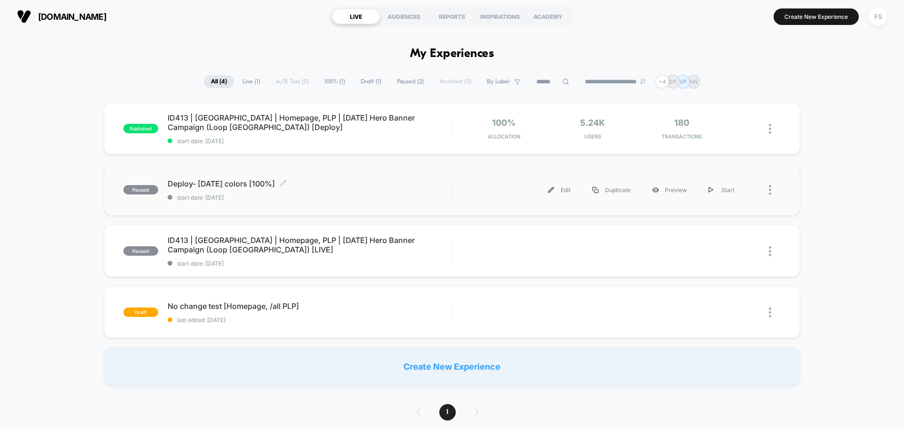
click at [261, 189] on div "Deploy- [DATE] colors [100%] Click to edit experience details Click to edit exp…" at bounding box center [310, 190] width 284 height 22
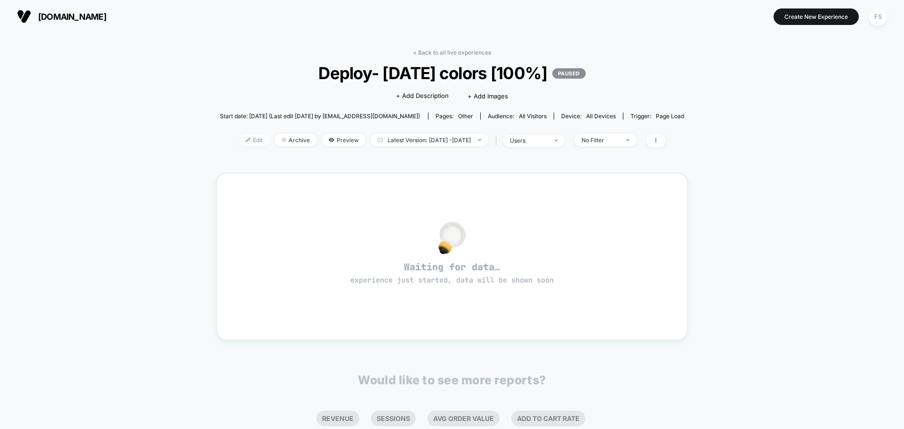
click at [239, 137] on span "Edit" at bounding box center [254, 140] width 31 height 13
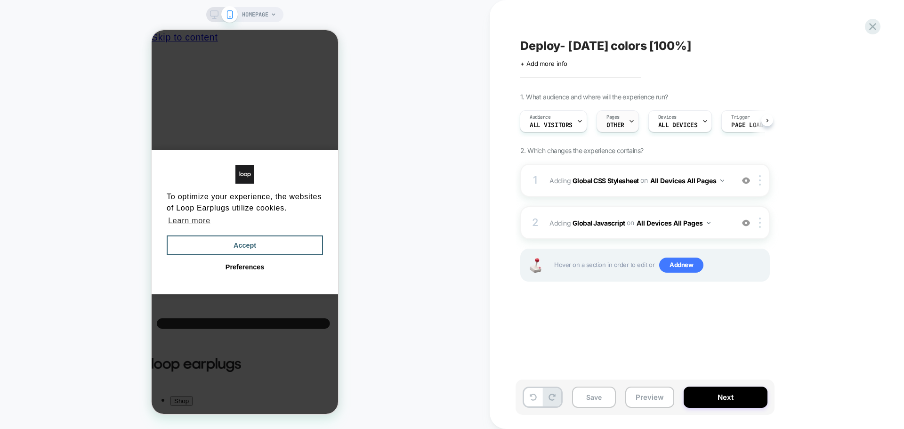
click at [615, 119] on span "Pages" at bounding box center [613, 117] width 13 height 7
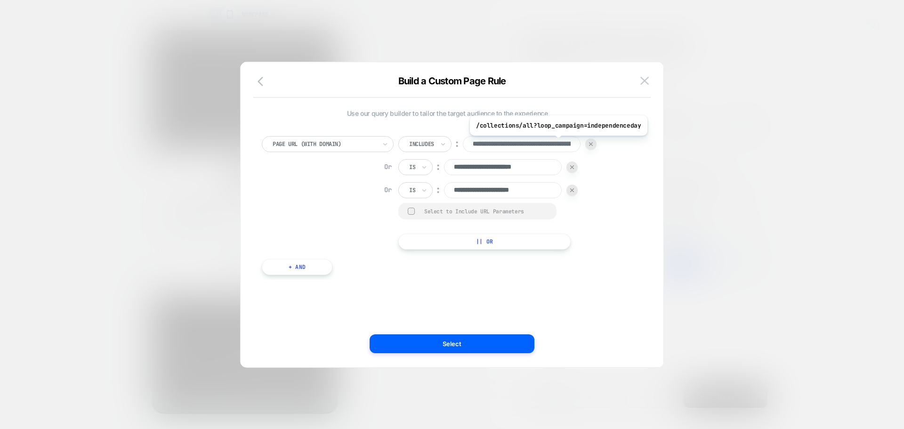
click at [557, 143] on input "**********" at bounding box center [522, 144] width 118 height 16
drag, startPoint x: 551, startPoint y: 192, endPoint x: 446, endPoint y: 192, distance: 106.0
click at [446, 192] on input "**********" at bounding box center [503, 190] width 118 height 16
drag, startPoint x: 551, startPoint y: 169, endPoint x: 445, endPoint y: 171, distance: 106.5
click at [445, 171] on div "**********" at bounding box center [487, 167] width 179 height 16
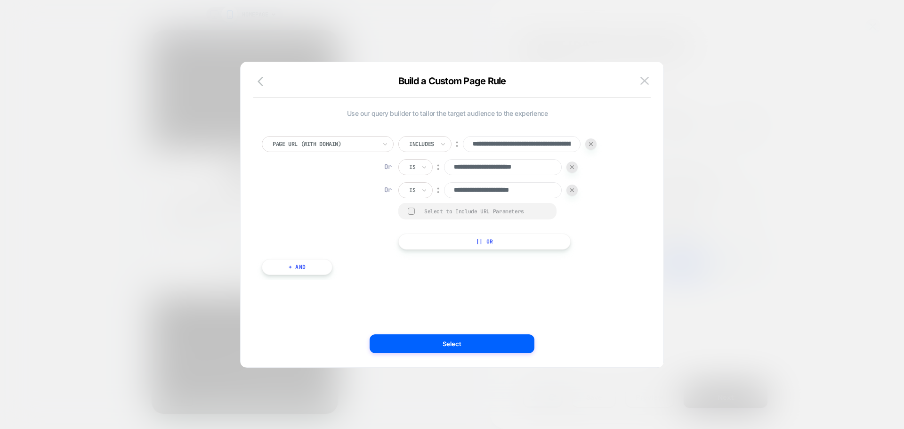
click at [654, 81] on div "Build a Custom Page Rule" at bounding box center [452, 86] width 423 height 23
click at [648, 77] on img at bounding box center [645, 81] width 8 height 8
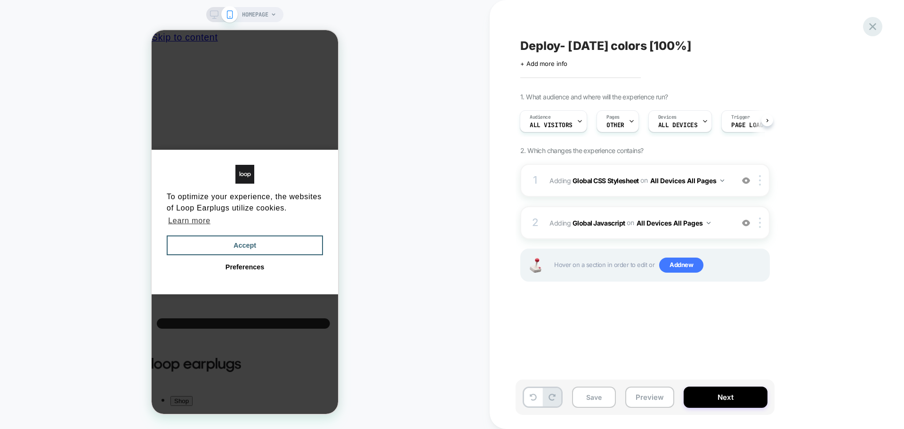
click at [872, 28] on icon at bounding box center [872, 26] width 7 height 7
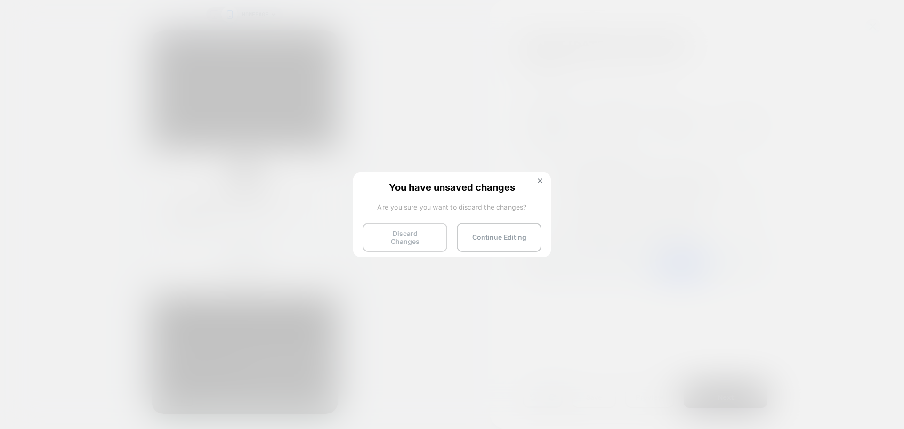
click at [405, 238] on button "Discard Changes" at bounding box center [405, 237] width 85 height 29
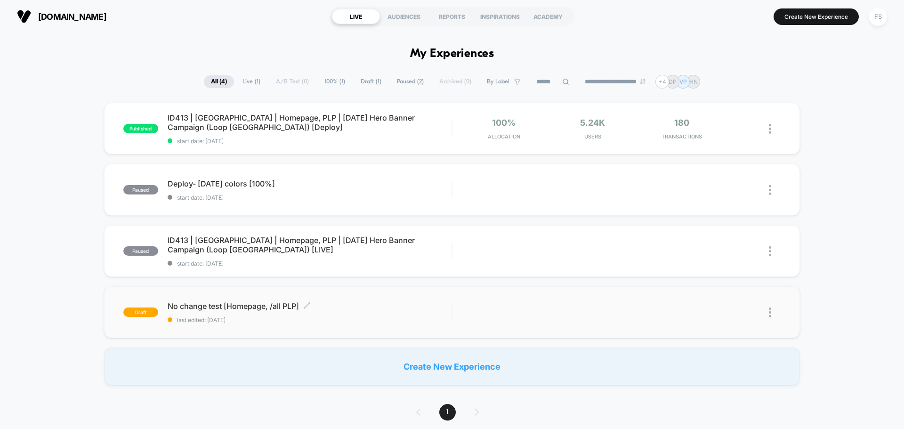
click at [167, 308] on div "draft No change test [Homepage, /all PLP] Click to edit experience details Clic…" at bounding box center [287, 312] width 328 height 22
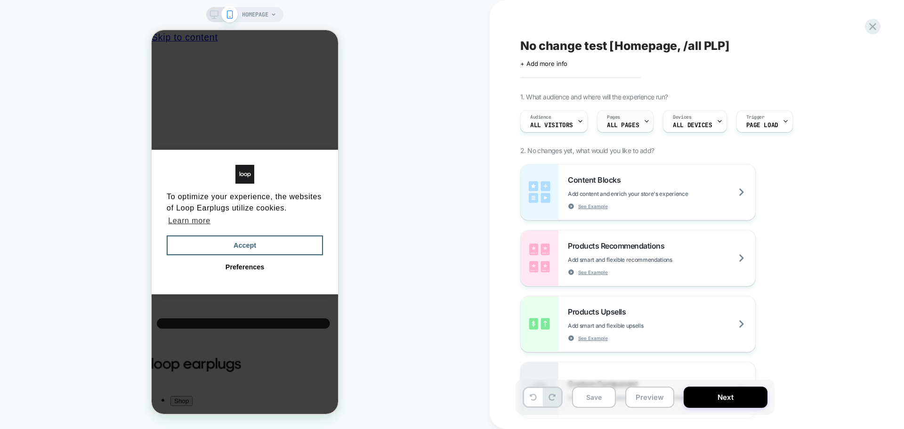
click at [614, 120] on span "Pages" at bounding box center [613, 117] width 13 height 7
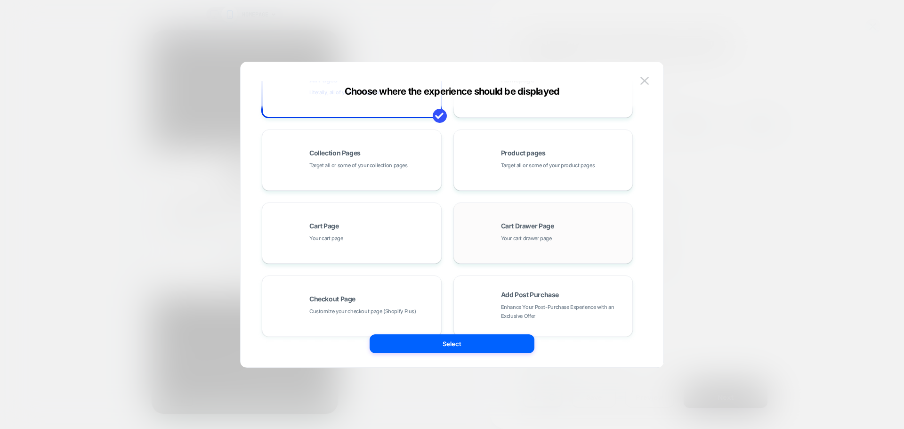
scroll to position [142, 0]
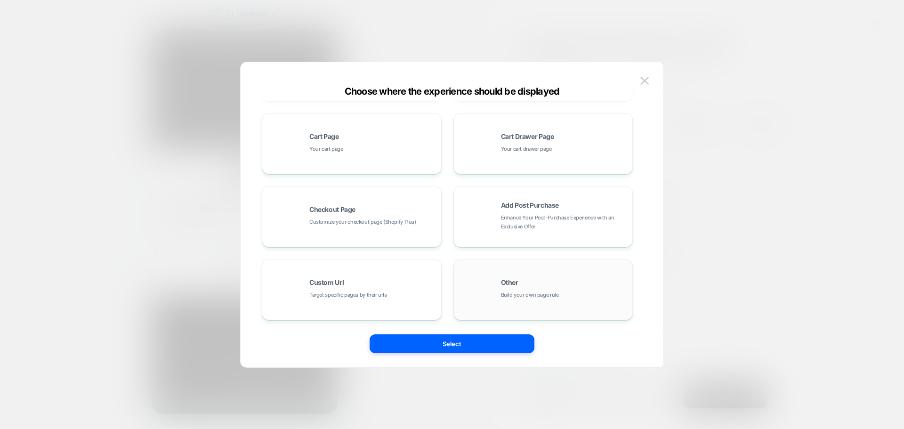
click at [561, 291] on div "Other Build your own page rule" at bounding box center [564, 289] width 127 height 20
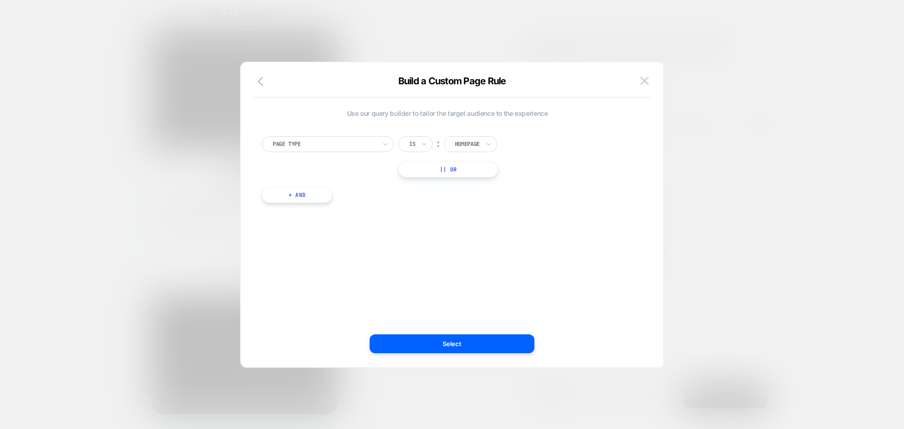
scroll to position [0, 0]
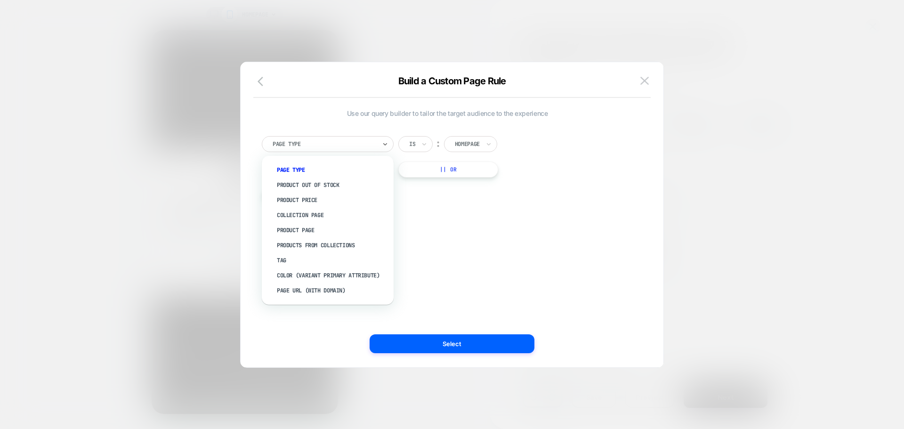
click at [368, 142] on div at bounding box center [325, 144] width 104 height 8
click at [343, 288] on div "Page Url (WITH DOMAIN)" at bounding box center [332, 290] width 122 height 15
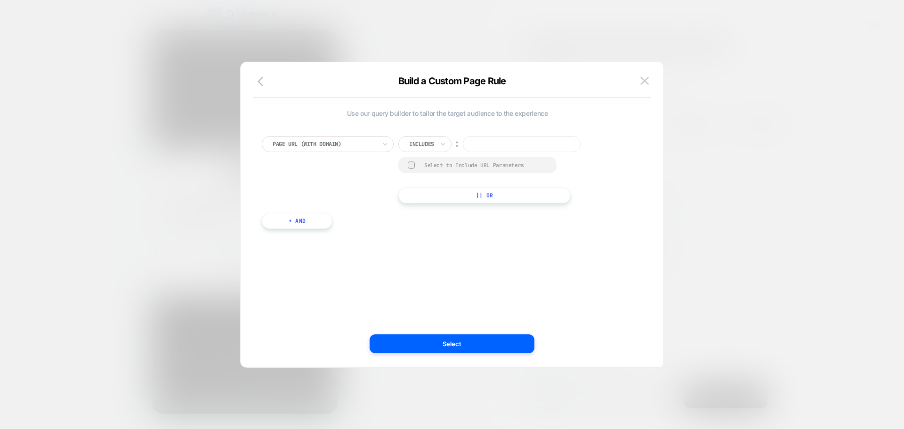
click at [503, 143] on input at bounding box center [522, 144] width 118 height 16
paste input "**********"
type input "**********"
click at [456, 198] on button "|| Or" at bounding box center [484, 195] width 172 height 16
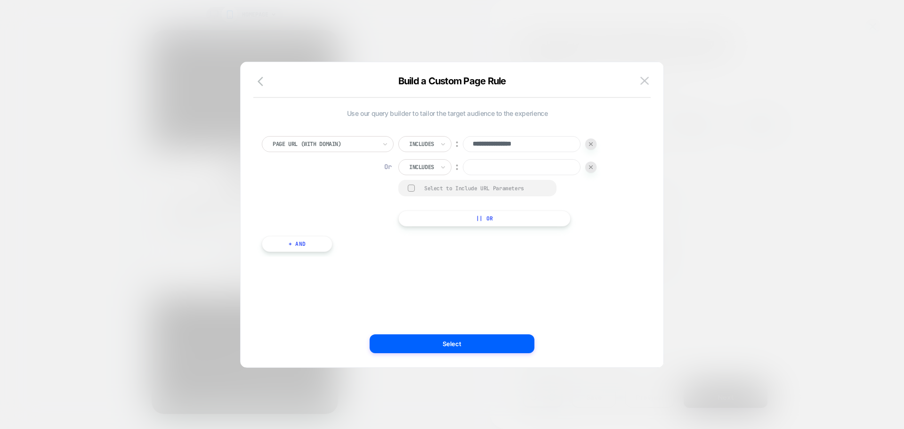
click at [436, 168] on div "Includes" at bounding box center [424, 167] width 53 height 16
click at [428, 162] on div "Includes" at bounding box center [421, 167] width 27 height 10
click at [430, 197] on div "Is" at bounding box center [438, 193] width 61 height 15
click at [500, 167] on input at bounding box center [503, 167] width 118 height 16
paste input "**********"
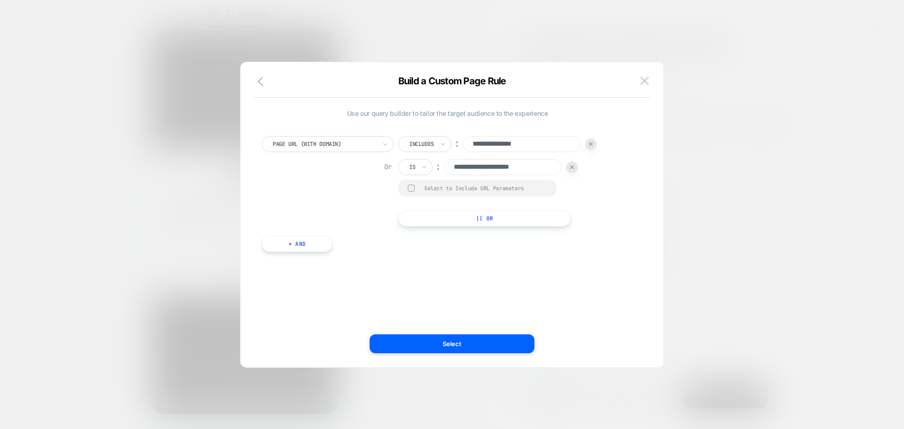
type input "**********"
click at [432, 215] on button "|| Or" at bounding box center [484, 219] width 172 height 16
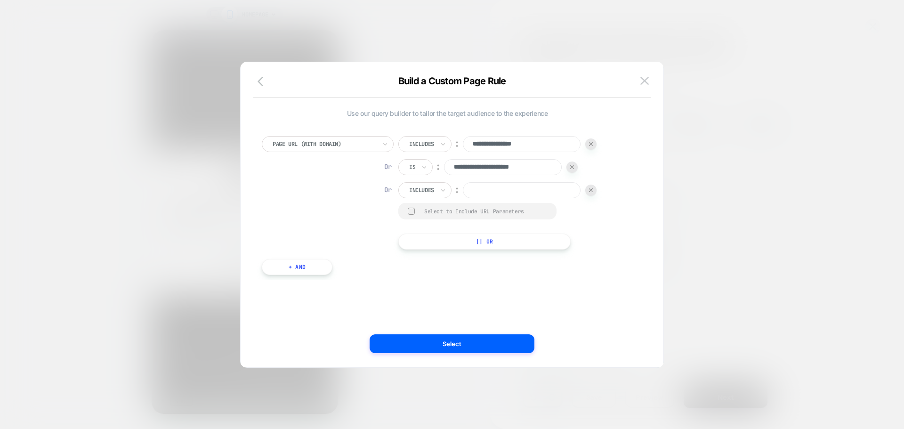
click at [417, 197] on div "Includes" at bounding box center [424, 190] width 53 height 16
click at [441, 188] on icon at bounding box center [443, 190] width 7 height 9
click at [426, 211] on div "Is" at bounding box center [438, 216] width 61 height 15
click at [482, 190] on input at bounding box center [503, 190] width 118 height 16
paste input "**********"
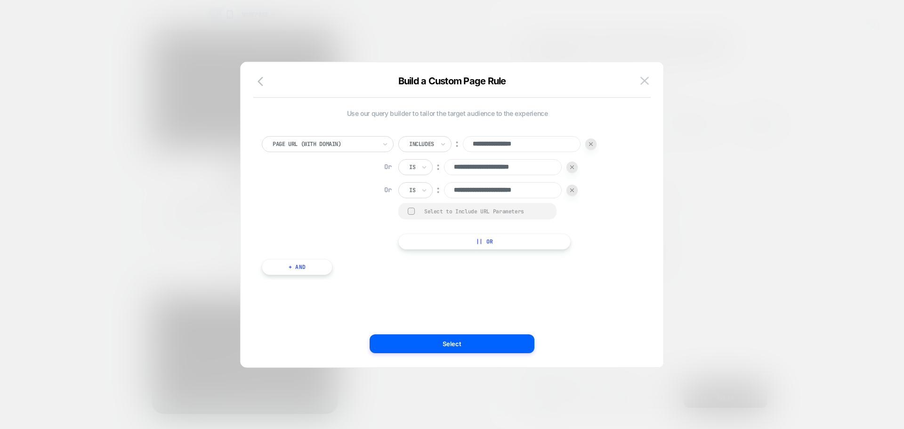
type input "**********"
drag, startPoint x: 478, startPoint y: 354, endPoint x: 476, endPoint y: 336, distance: 18.1
click at [478, 354] on div "**********" at bounding box center [452, 220] width 395 height 296
click at [476, 333] on div "**********" at bounding box center [447, 215] width 395 height 268
click at [476, 338] on button "Select" at bounding box center [452, 343] width 165 height 19
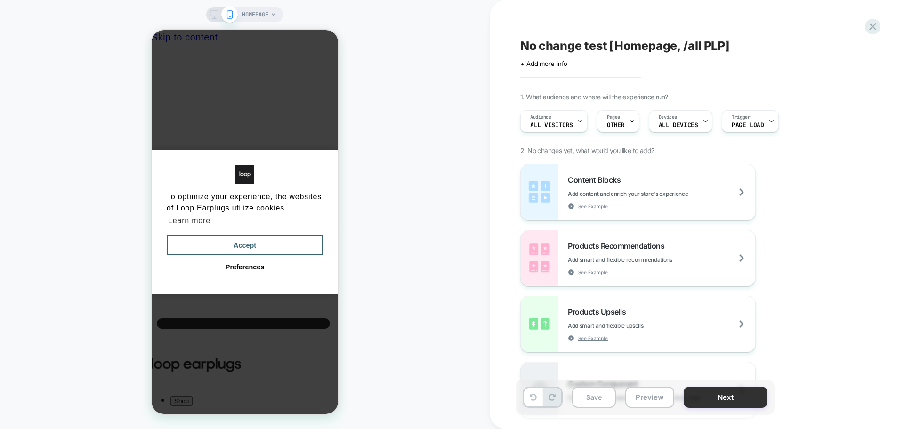
click at [735, 402] on button "Next" at bounding box center [726, 397] width 84 height 21
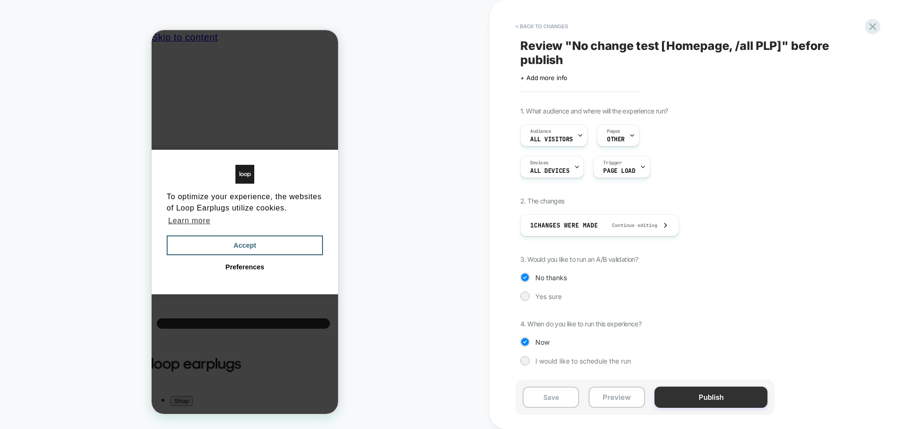
click at [724, 406] on button "Publish" at bounding box center [711, 397] width 113 height 21
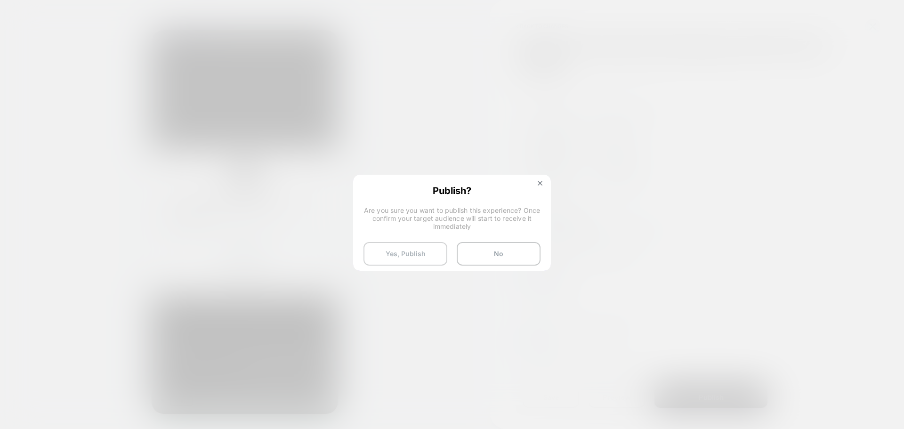
click at [373, 264] on button "Yes, Publish" at bounding box center [406, 254] width 84 height 24
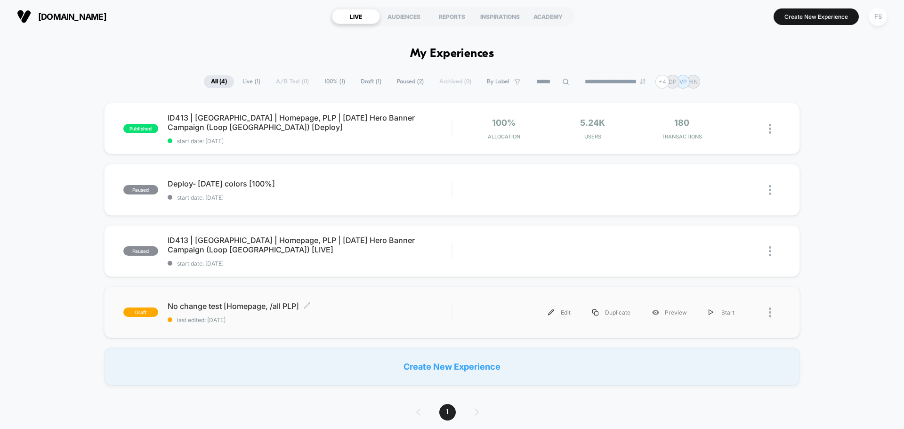
click at [203, 305] on span "No change test [Homepage, /all PLP] Click to edit experience details" at bounding box center [310, 305] width 284 height 9
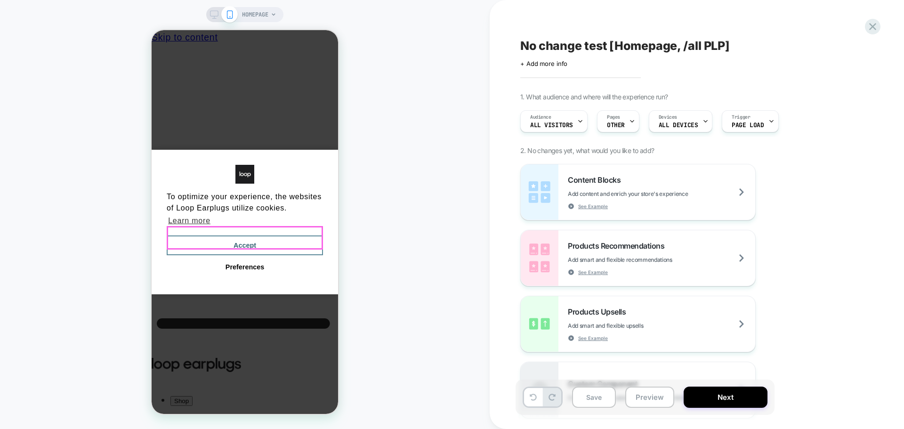
click at [307, 244] on button "Accept" at bounding box center [245, 245] width 156 height 20
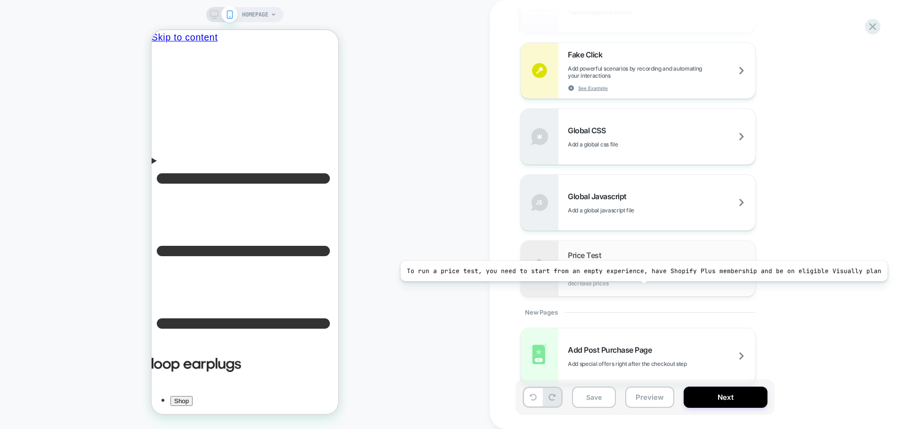
scroll to position [555, 0]
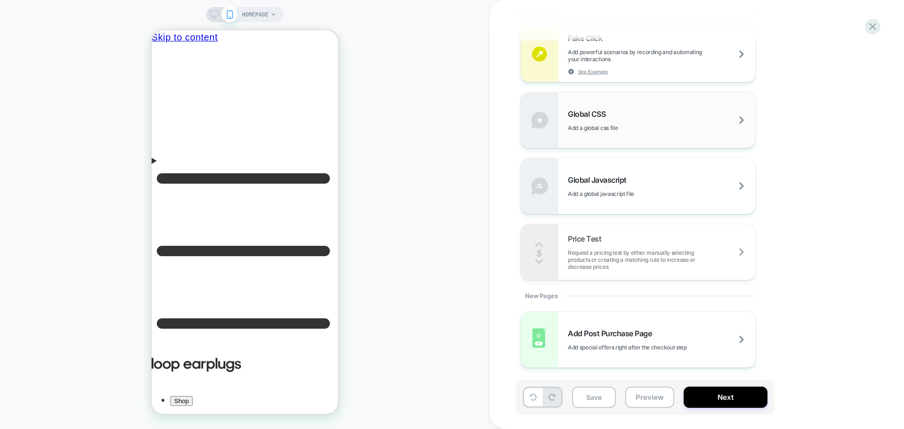
click at [563, 132] on div "Global CSS Add a global css file" at bounding box center [638, 120] width 235 height 56
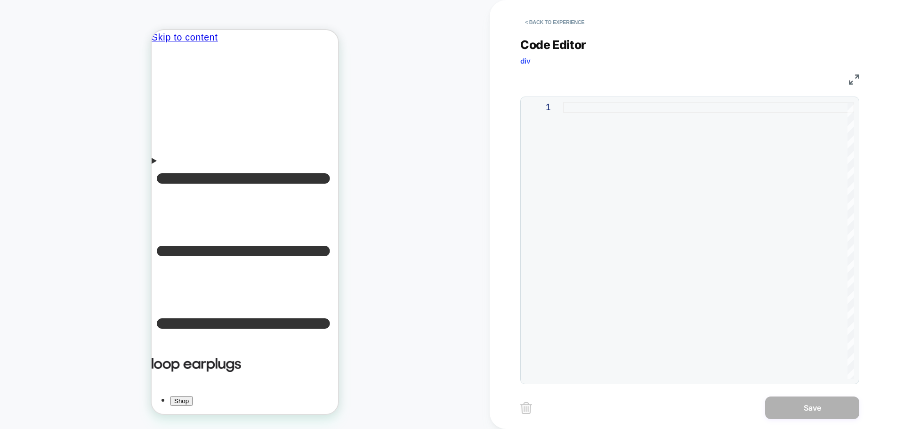
click at [656, 133] on div at bounding box center [708, 240] width 291 height 277
click at [532, 26] on button "< Back to experience" at bounding box center [554, 22] width 69 height 15
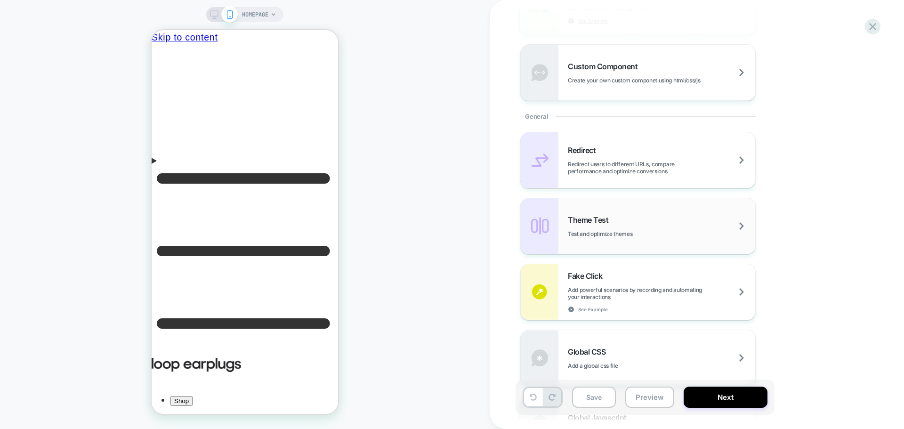
scroll to position [377, 0]
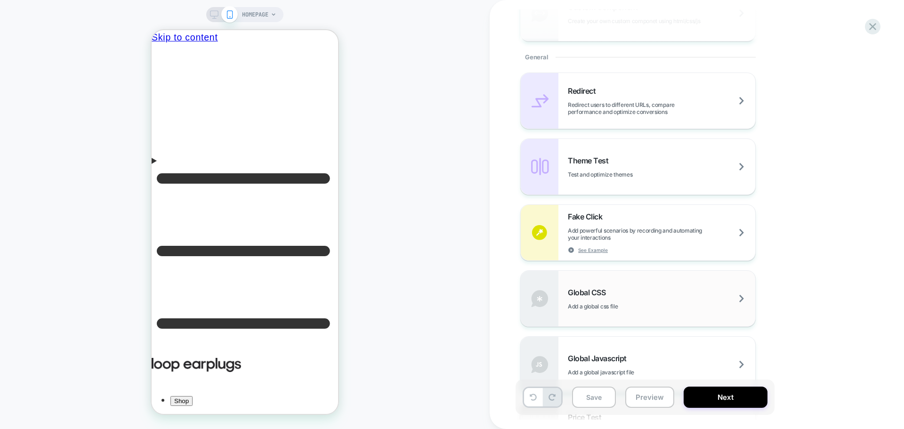
click at [619, 289] on div "Global CSS Add a global css file" at bounding box center [661, 299] width 187 height 22
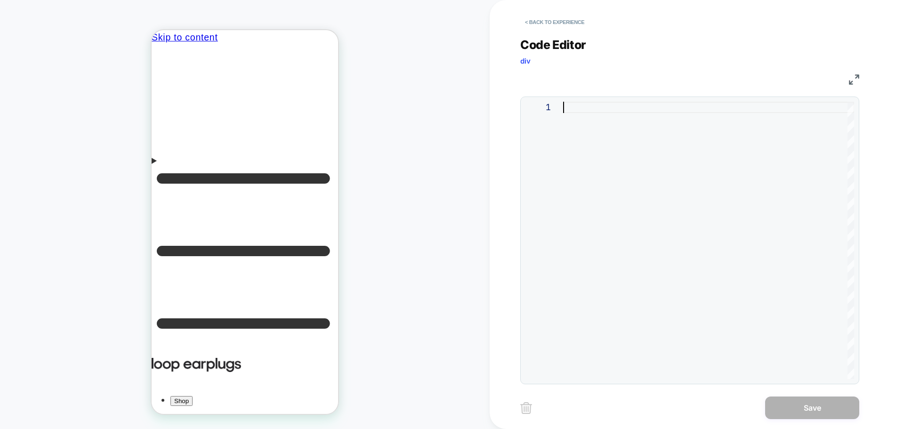
click at [566, 109] on div at bounding box center [708, 240] width 291 height 277
type textarea "**********"
click at [817, 419] on button "Save" at bounding box center [812, 408] width 94 height 23
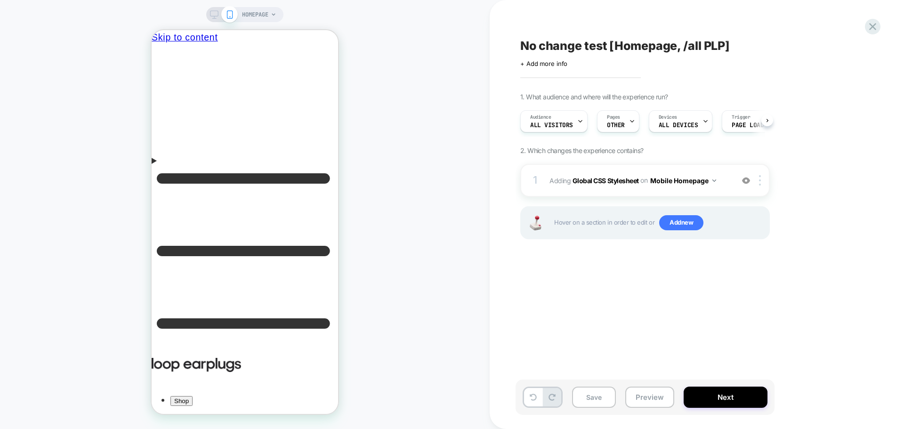
scroll to position [0, 0]
click at [662, 182] on button "Mobile Homepage" at bounding box center [683, 181] width 66 height 14
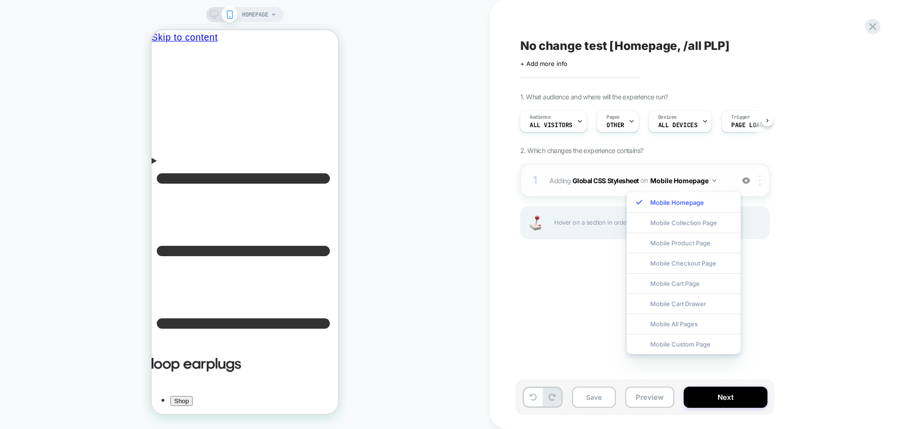
click at [759, 184] on div at bounding box center [762, 180] width 16 height 10
click at [759, 283] on div "Target All Devices" at bounding box center [761, 282] width 84 height 26
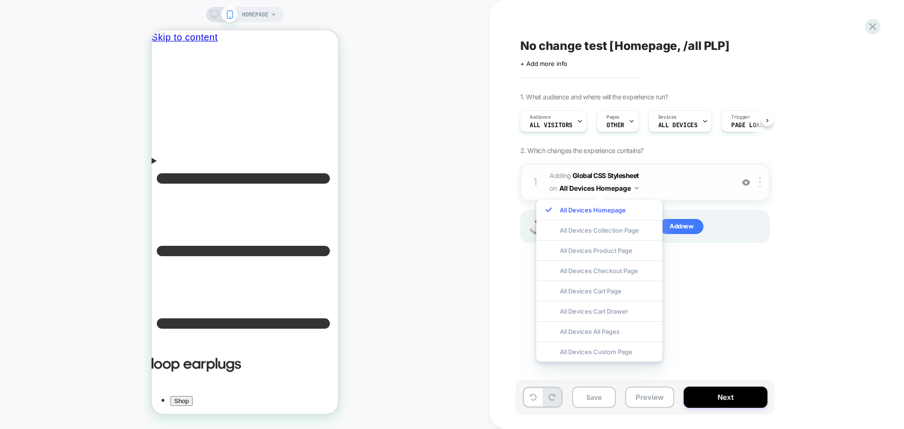
click at [624, 187] on button "All Devices Homepage" at bounding box center [599, 188] width 79 height 14
click at [616, 327] on div "All Devices All Pages" at bounding box center [599, 331] width 126 height 20
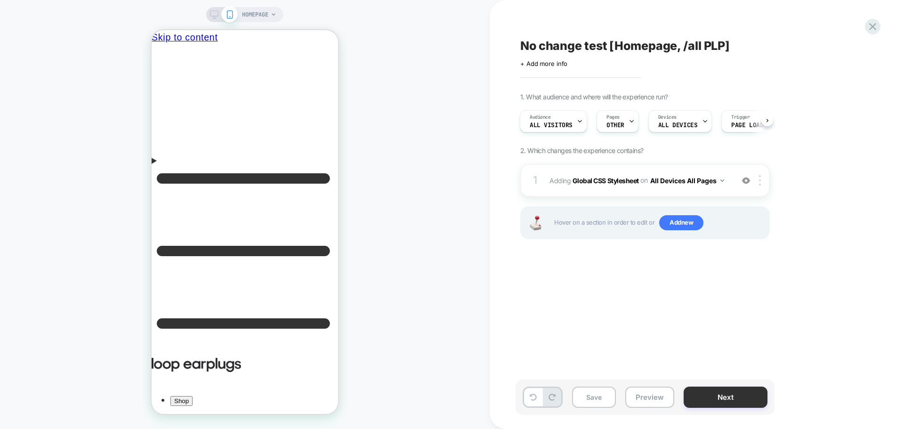
click at [739, 401] on button "Next" at bounding box center [726, 397] width 84 height 21
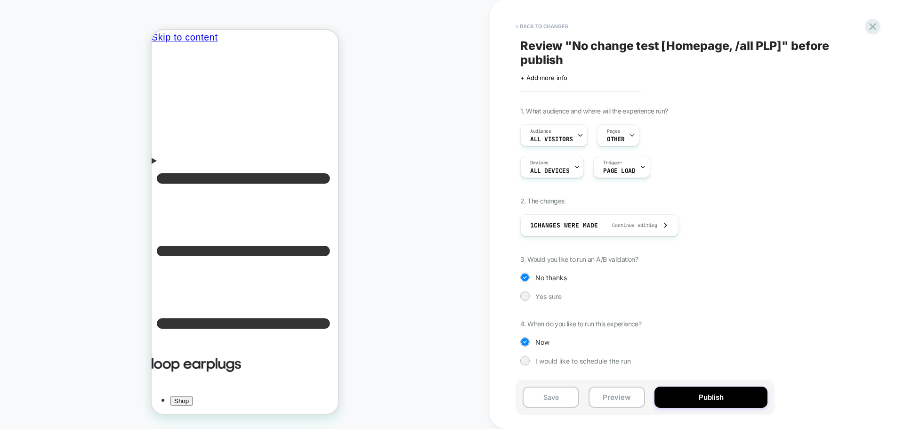
click at [739, 401] on button "Publish" at bounding box center [711, 397] width 113 height 21
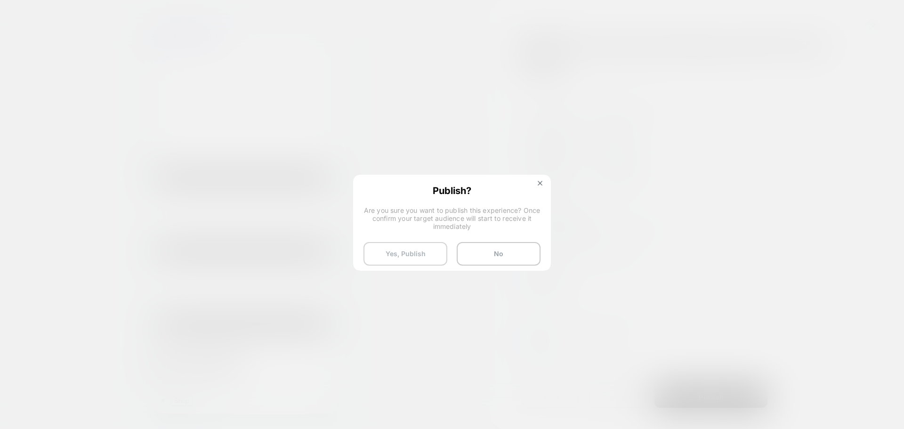
click at [392, 244] on button "Yes, Publish" at bounding box center [406, 254] width 84 height 24
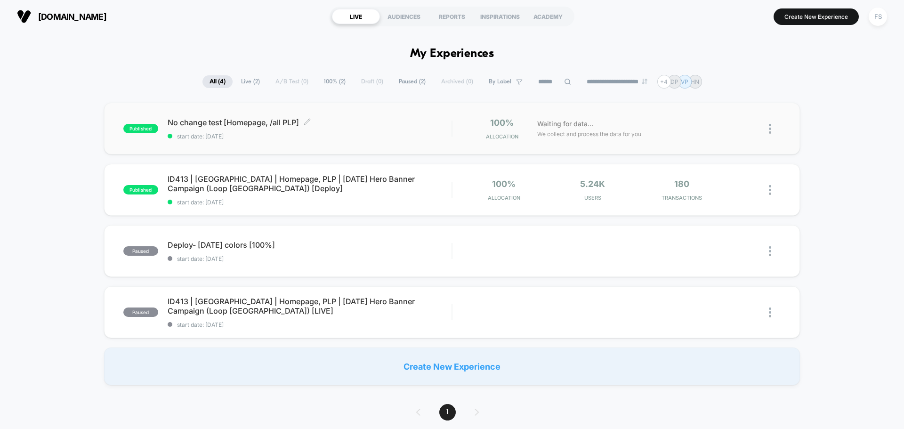
click at [276, 126] on span "No change test [Homepage, /all PLP] Click to edit experience details" at bounding box center [310, 122] width 284 height 9
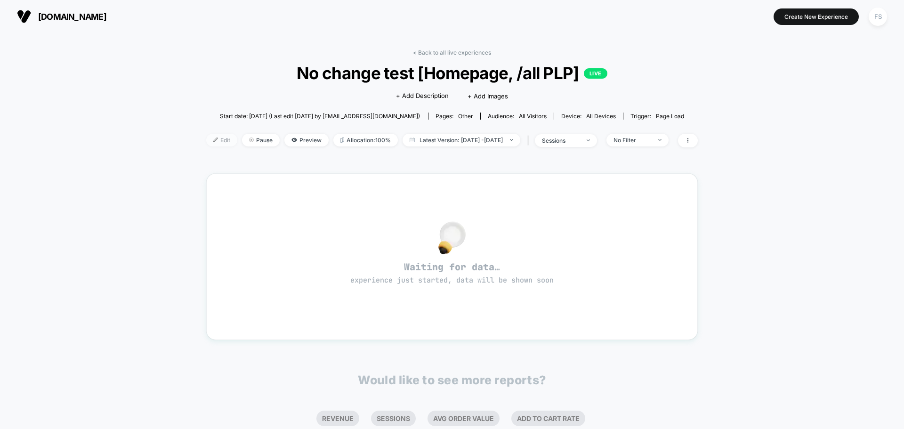
click at [206, 143] on span "Edit" at bounding box center [221, 140] width 31 height 13
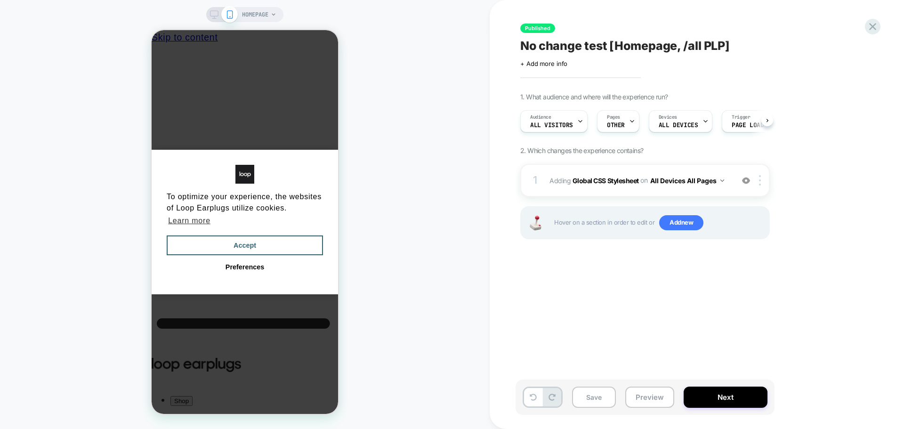
scroll to position [0, 0]
click at [624, 177] on b "Global CSS Stylesheet" at bounding box center [606, 180] width 66 height 8
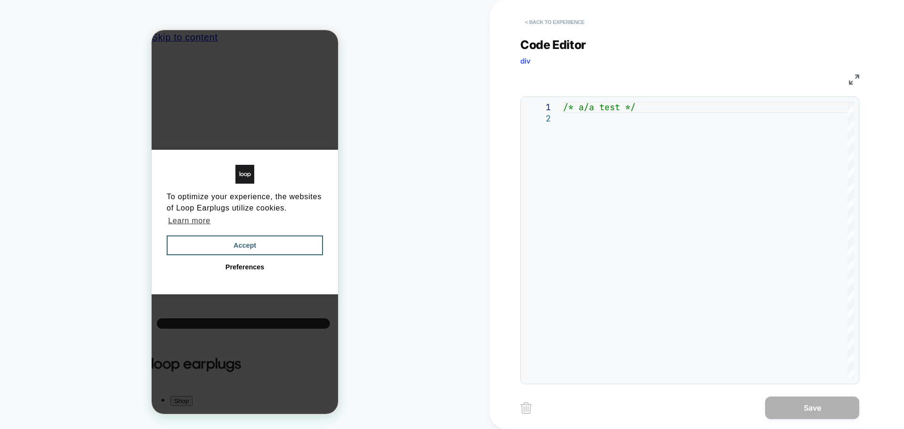
click at [554, 22] on button "< Back to experience" at bounding box center [554, 22] width 69 height 15
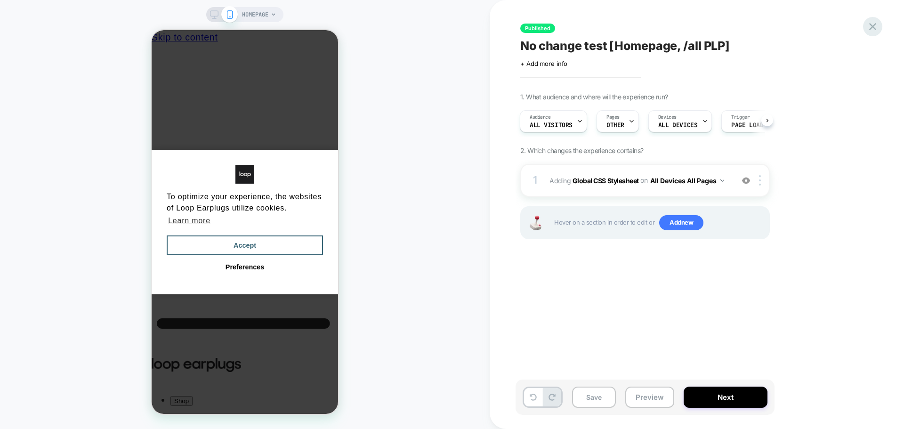
click at [871, 27] on icon at bounding box center [873, 26] width 13 height 13
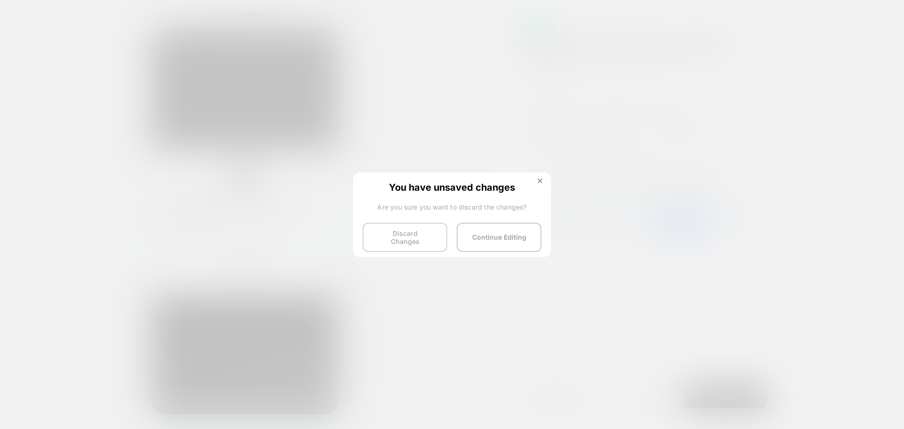
click at [380, 237] on button "Discard Changes" at bounding box center [405, 237] width 85 height 29
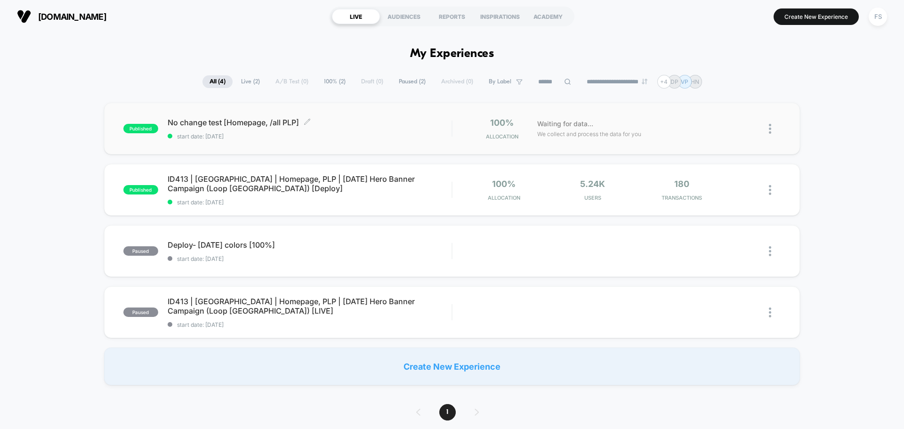
click at [243, 124] on span "No change test [Homepage, /all PLP] Click to edit experience details" at bounding box center [310, 122] width 284 height 9
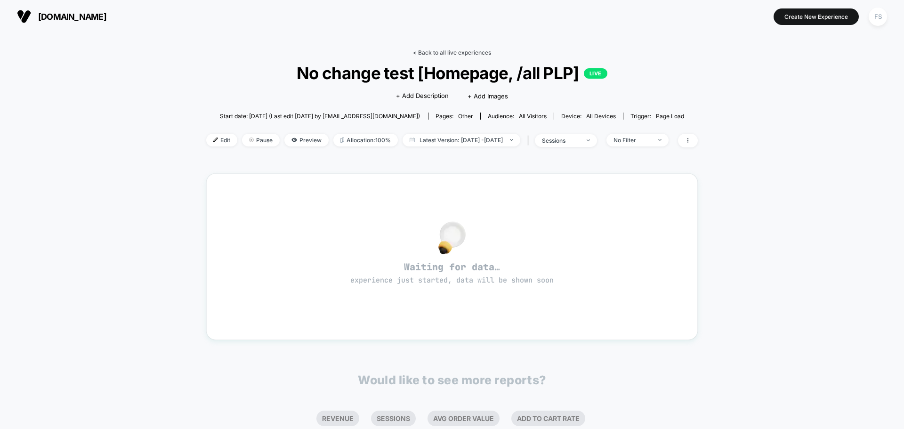
click at [448, 52] on link "< Back to all live experiences" at bounding box center [452, 52] width 78 height 7
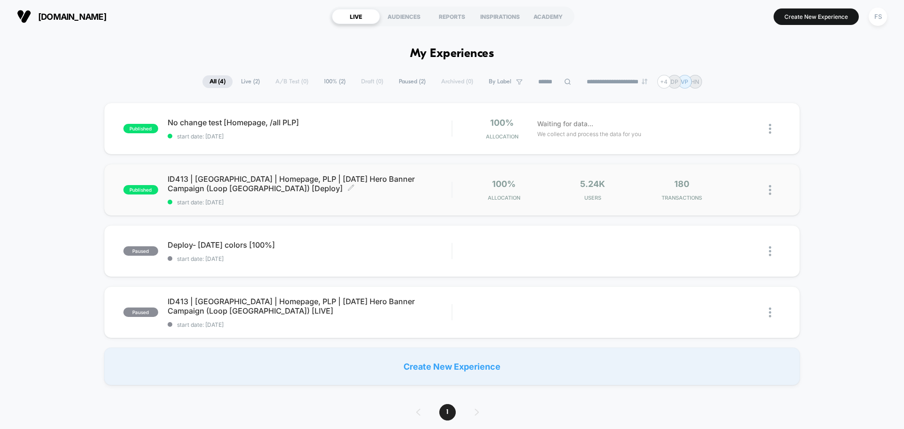
click at [225, 185] on span "ID413 | [GEOGRAPHIC_DATA] | Homepage, PLP | [DATE] Hero Banner Campaign (Loop […" at bounding box center [310, 183] width 284 height 19
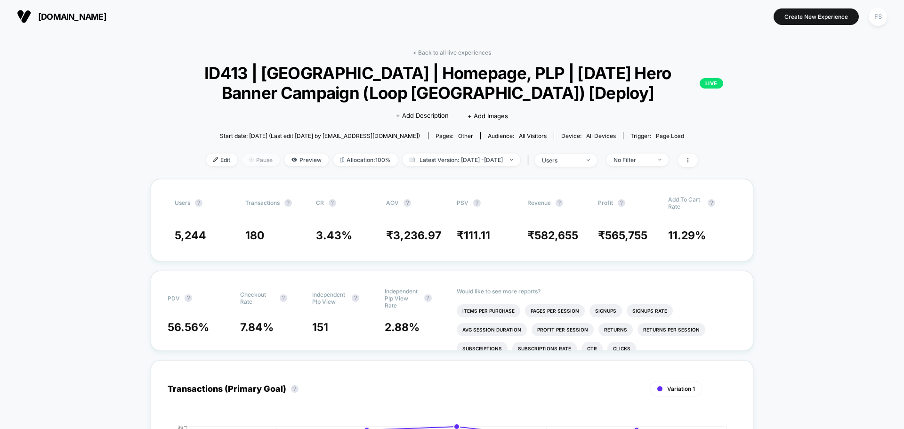
click at [243, 162] on span "Pause" at bounding box center [261, 160] width 38 height 13
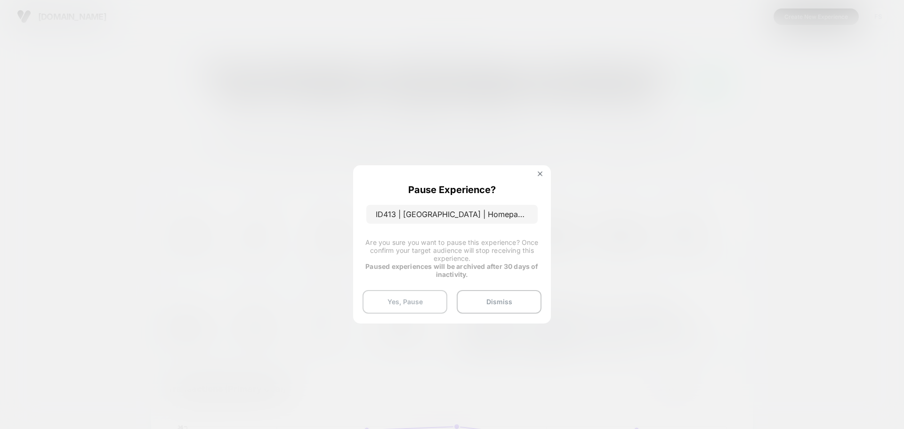
click at [391, 307] on button "Yes, Pause" at bounding box center [405, 302] width 85 height 24
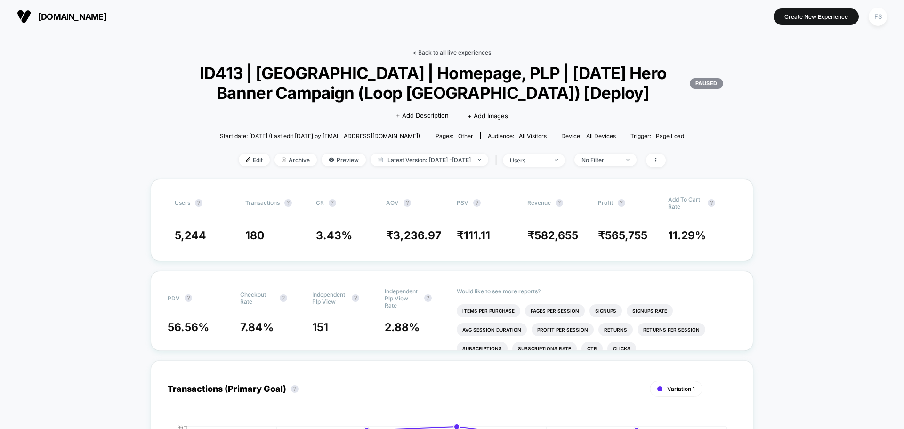
click at [458, 50] on link "< Back to all live experiences" at bounding box center [452, 52] width 78 height 7
